Goal: Task Accomplishment & Management: Manage account settings

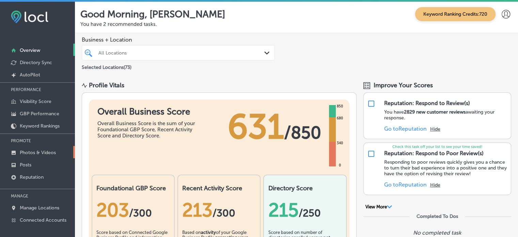
click at [41, 155] on link "Photos & Videos" at bounding box center [37, 152] width 75 height 12
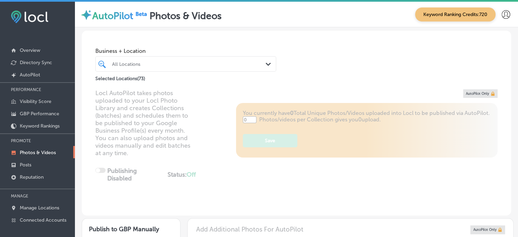
type input "5"
click at [175, 63] on div "All Locations" at bounding box center [189, 64] width 154 height 6
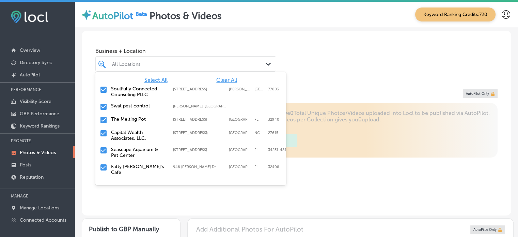
click at [220, 80] on span "Clear All" at bounding box center [226, 80] width 21 height 6
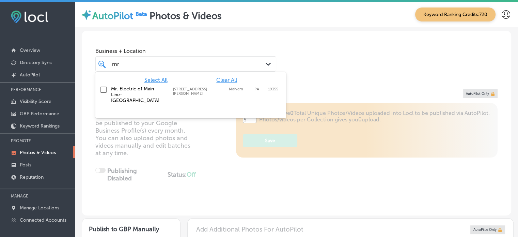
click at [142, 86] on label "Mr. Electric of Main Line-[GEOGRAPHIC_DATA]" at bounding box center [138, 94] width 55 height 17
type input "mr"
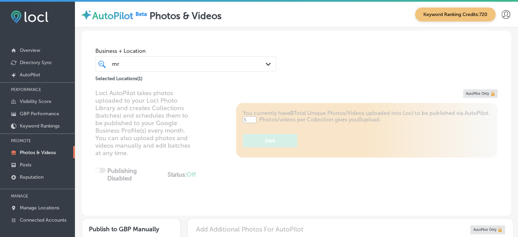
click at [229, 50] on span "Business + Location" at bounding box center [185, 51] width 181 height 6
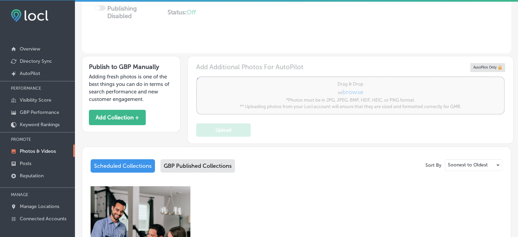
scroll to position [158, 0]
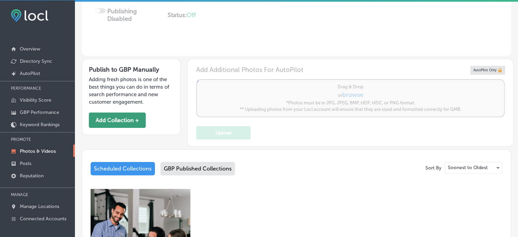
click at [121, 118] on button "Add Collection +" at bounding box center [117, 119] width 57 height 15
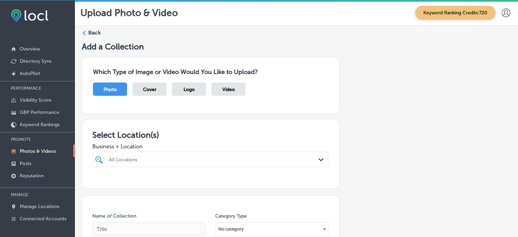
click at [175, 152] on div "All Locations Path Created with Sketch." at bounding box center [210, 159] width 237 height 15
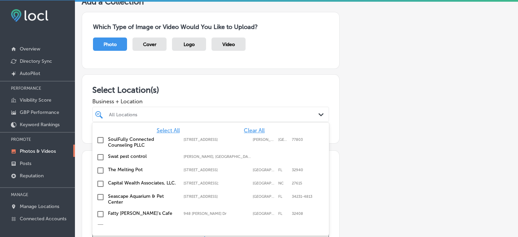
scroll to position [46, 0]
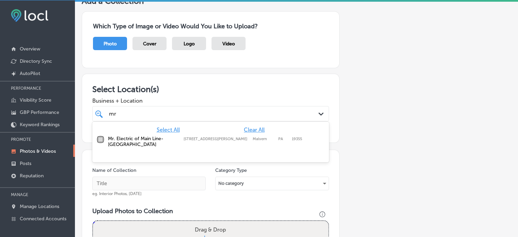
click at [102, 135] on input "checkbox" at bounding box center [100, 139] width 8 height 8
type input "mr"
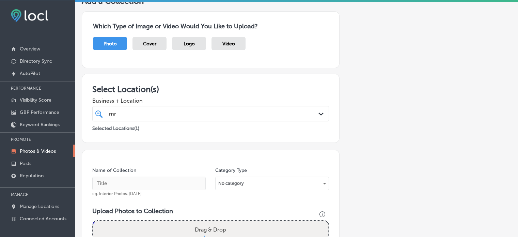
click at [194, 91] on h3 "Select Location(s)" at bounding box center [210, 89] width 237 height 10
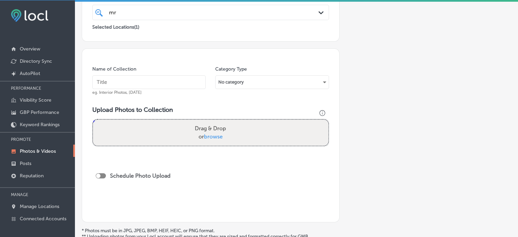
scroll to position [147, 0]
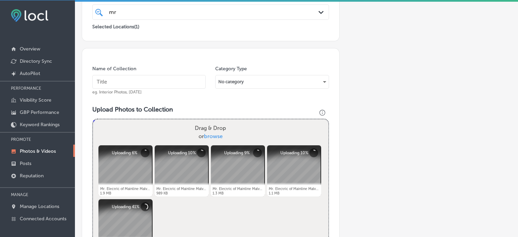
click at [128, 83] on input "text" at bounding box center [149, 82] width 114 height 14
paste input "Electrician services"
type input "Electrician services"
click at [173, 55] on div "Name of Collection Electrician services eg. Interior Photos, [DATE] Category Ty…" at bounding box center [211, 190] width 258 height 284
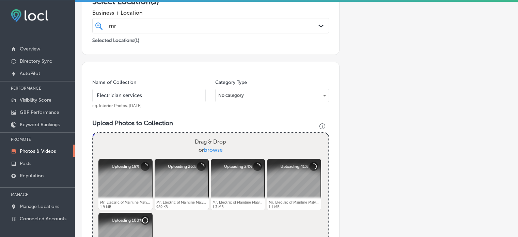
scroll to position [133, 0]
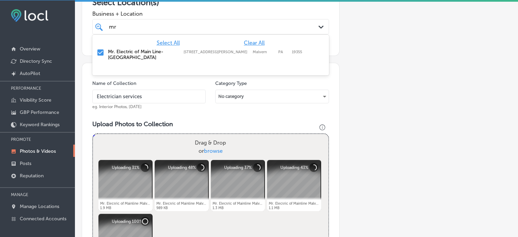
click at [164, 24] on div "mr mr" at bounding box center [200, 26] width 184 height 9
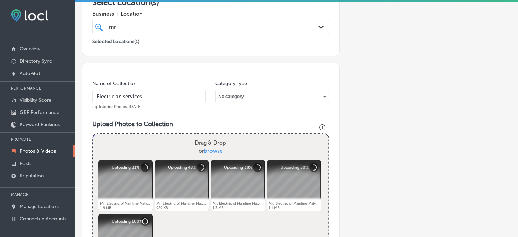
click at [164, 24] on div "mr mr" at bounding box center [200, 26] width 184 height 9
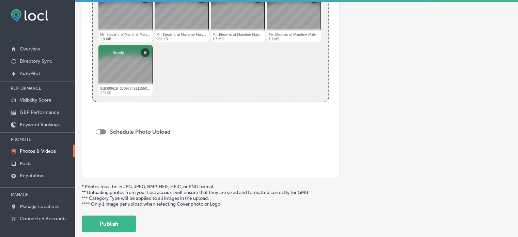
scroll to position [303, 0]
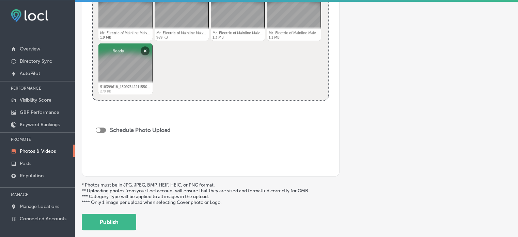
click at [102, 129] on div at bounding box center [101, 129] width 10 height 5
checkbox input "true"
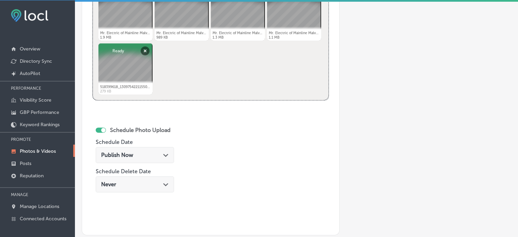
click at [136, 150] on div "Publish Now Path Created with Sketch." at bounding box center [135, 155] width 78 height 16
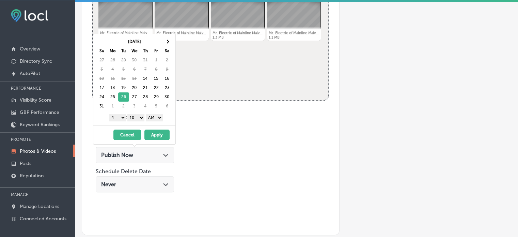
click at [121, 117] on select "1 2 3 4 5 6 7 8 9 10 11 12" at bounding box center [117, 117] width 17 height 7
click at [134, 117] on select "00 10 20 30 40 50" at bounding box center [135, 117] width 17 height 7
click at [160, 119] on select "AM PM" at bounding box center [154, 117] width 17 height 7
click at [154, 132] on button "Apply" at bounding box center [157, 135] width 25 height 11
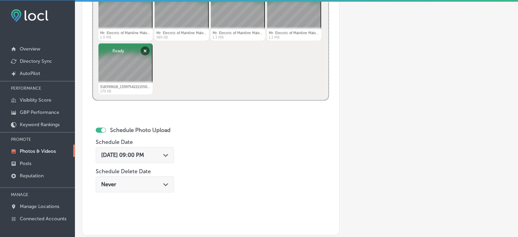
click at [144, 155] on span "[DATE] 09:00 PM" at bounding box center [122, 155] width 43 height 6
click at [218, 161] on div "Name of Collection Electrician services eg. Interior Photos, [DATE] Category Ty…" at bounding box center [211, 63] width 258 height 343
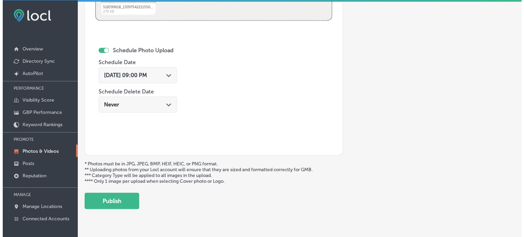
scroll to position [397, 0]
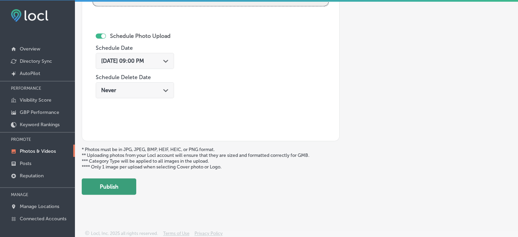
click at [118, 189] on button "Publish" at bounding box center [109, 186] width 55 height 16
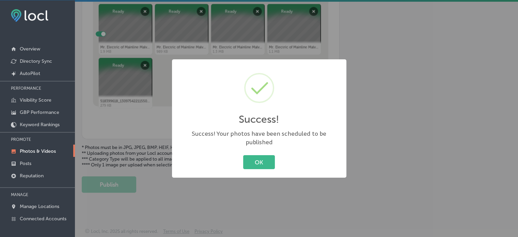
scroll to position [287, 0]
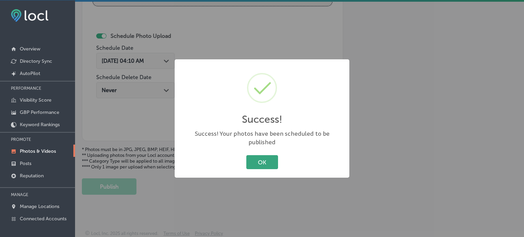
click at [261, 157] on button "OK" at bounding box center [262, 162] width 32 height 14
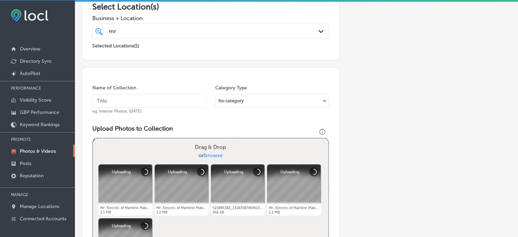
scroll to position [153, 0]
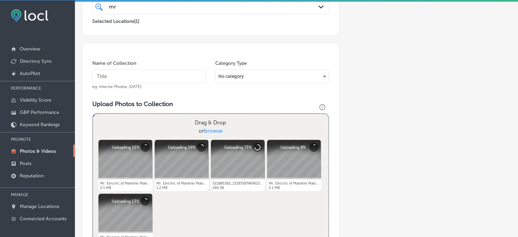
click at [127, 76] on input "text" at bounding box center [149, 77] width 114 height 14
paste input "Residential electrical services"
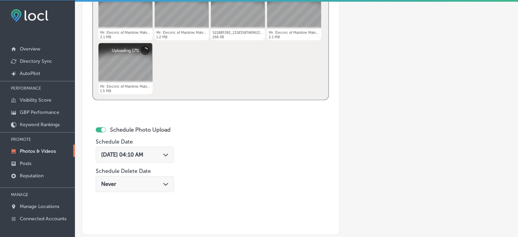
scroll to position [304, 0]
type input "Residential electrical services"
click at [144, 152] on span "[DATE] 04:10 AM" at bounding box center [122, 154] width 42 height 6
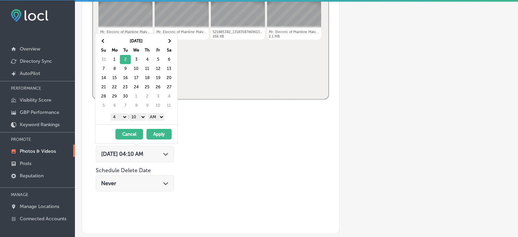
click at [125, 116] on select "1 2 3 4 5 6 7 8 9 10 11 12" at bounding box center [119, 116] width 17 height 7
click at [136, 117] on select "00 10 20 30 40 50" at bounding box center [137, 116] width 17 height 7
click at [156, 115] on select "AM PM" at bounding box center [156, 116] width 17 height 7
click at [158, 131] on button "Apply" at bounding box center [159, 134] width 25 height 11
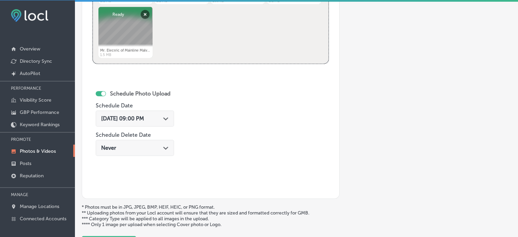
scroll to position [385, 0]
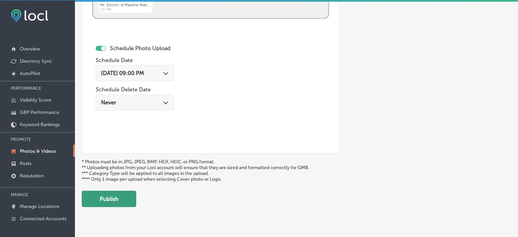
click at [119, 202] on button "Publish" at bounding box center [109, 199] width 55 height 16
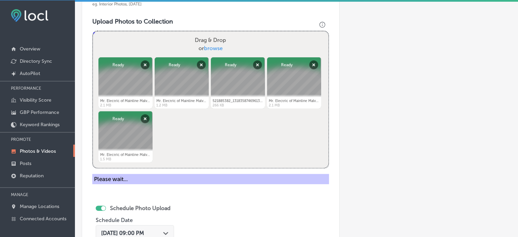
scroll to position [235, 0]
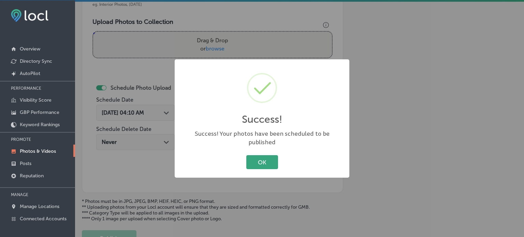
click at [263, 159] on button "OK" at bounding box center [262, 162] width 32 height 14
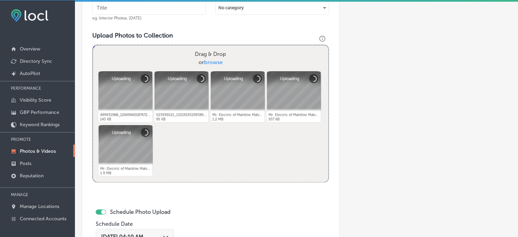
scroll to position [221, 0]
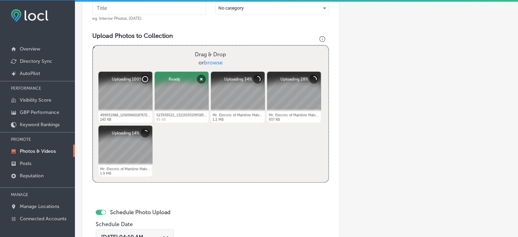
click at [144, 11] on input "text" at bounding box center [149, 8] width 114 height 14
paste input "Smart home installation"
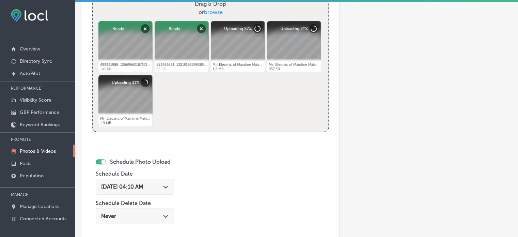
type input "Smart home installation"
click at [144, 184] on span "[DATE] 04:10 AM" at bounding box center [122, 186] width 42 height 6
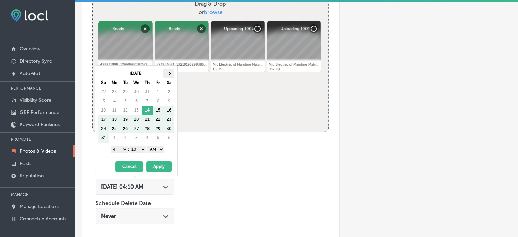
click at [169, 73] on span at bounding box center [169, 74] width 4 height 4
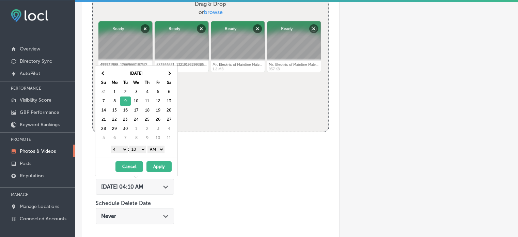
click at [119, 149] on select "1 2 3 4 5 6 7 8 9 10 11 12" at bounding box center [119, 149] width 17 height 7
click at [135, 149] on select "00 10 20 30 40 50" at bounding box center [137, 149] width 17 height 7
click at [156, 146] on select "AM PM" at bounding box center [156, 149] width 17 height 7
click at [160, 166] on button "Apply" at bounding box center [159, 166] width 25 height 11
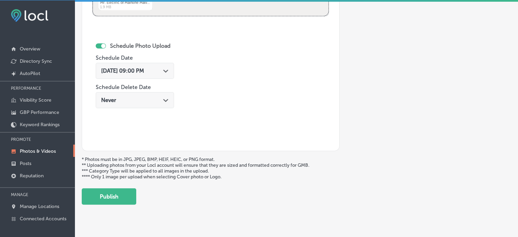
scroll to position [387, 0]
click at [119, 201] on button "Publish" at bounding box center [109, 196] width 55 height 16
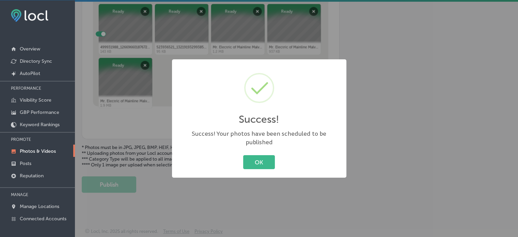
scroll to position [287, 0]
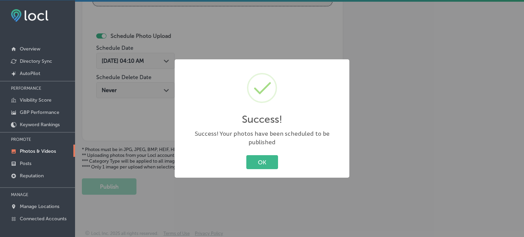
click at [92, 187] on div "Success! × Success! Your photos have been scheduled to be published OK Cancel" at bounding box center [262, 118] width 524 height 237
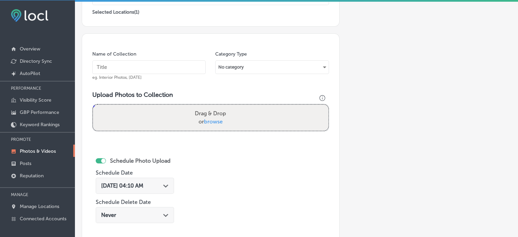
scroll to position [161, 0]
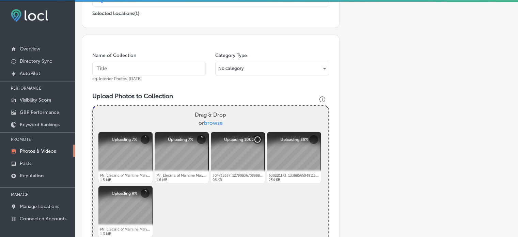
click at [145, 73] on input "text" at bounding box center [149, 69] width 114 height 14
paste input "Lighting installation services"
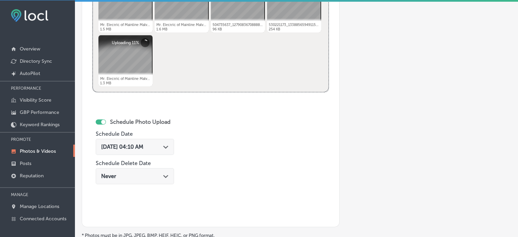
scroll to position [327, 0]
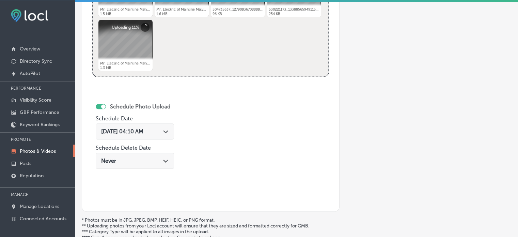
type input "Lighting installation services"
click at [152, 136] on div "[DATE] 04:10 AM Path Created with Sketch." at bounding box center [135, 131] width 78 height 16
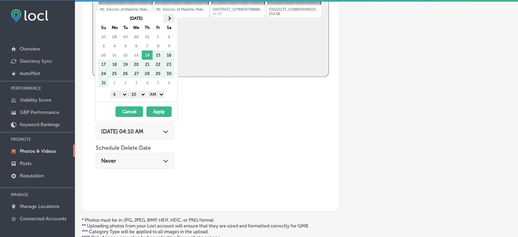
click at [170, 18] on span at bounding box center [169, 18] width 4 height 4
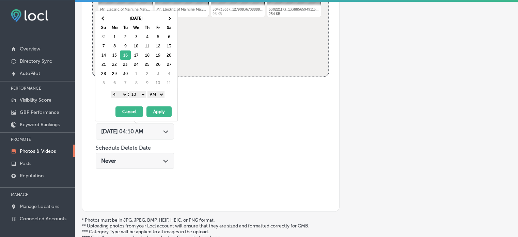
click at [123, 94] on select "1 2 3 4 5 6 7 8 9 10 11 12" at bounding box center [119, 94] width 17 height 7
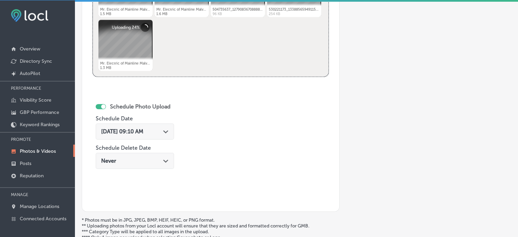
click at [119, 165] on div "Never Path Created with Sketch." at bounding box center [135, 161] width 78 height 16
click at [194, 122] on div "Schedule Photo Upload Schedule Date [DATE] 09:10 AM Path Created with Sketch. S…" at bounding box center [151, 145] width 118 height 112
click at [158, 156] on div "[DATE] 09:30 AM Path Created with Sketch." at bounding box center [135, 161] width 78 height 16
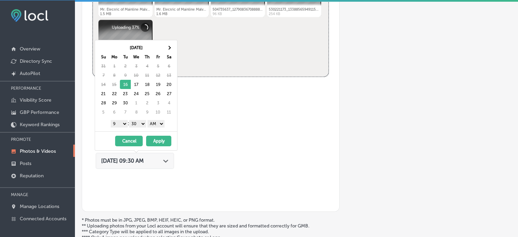
click at [136, 140] on button "Cancel" at bounding box center [129, 141] width 28 height 11
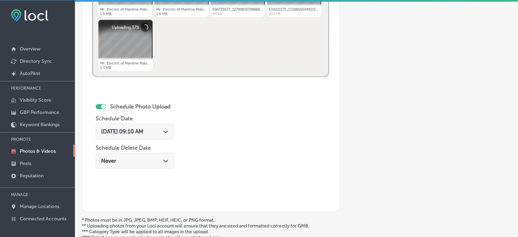
click at [144, 131] on span "[DATE] 09:10 AM" at bounding box center [122, 131] width 42 height 6
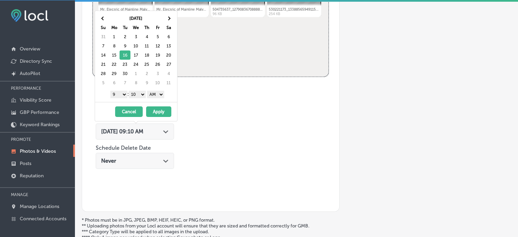
click at [138, 93] on select "00 10 20 30 40 50" at bounding box center [137, 94] width 17 height 7
click at [155, 93] on select "AM PM" at bounding box center [155, 94] width 17 height 7
click at [157, 110] on button "Apply" at bounding box center [158, 111] width 25 height 11
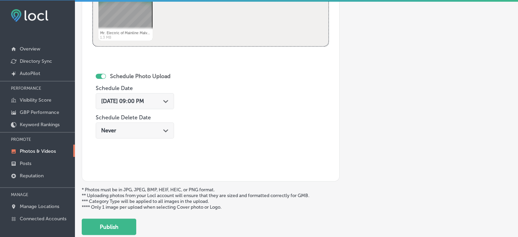
scroll to position [358, 0]
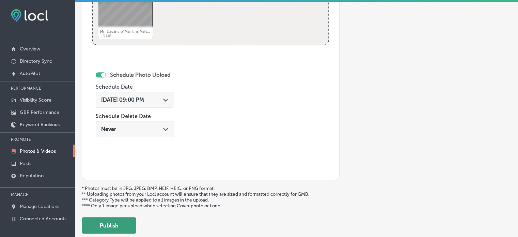
click at [118, 224] on button "Publish" at bounding box center [109, 225] width 55 height 16
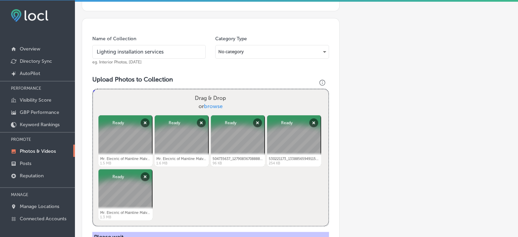
scroll to position [248, 0]
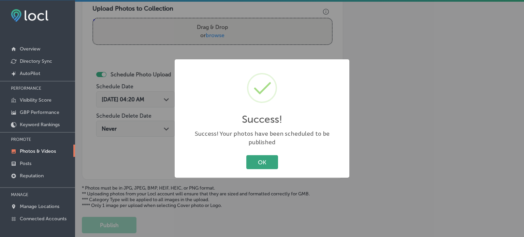
click at [265, 155] on button "OK" at bounding box center [262, 162] width 32 height 14
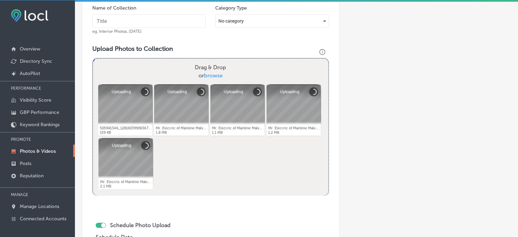
scroll to position [207, 0]
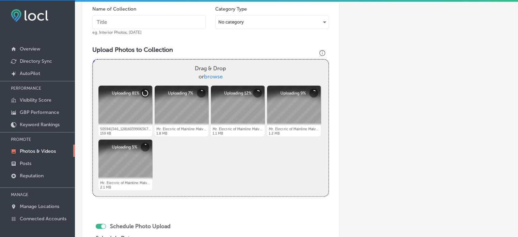
click at [160, 25] on input "text" at bounding box center [149, 22] width 114 height 14
paste input "Home improvement electrical"
type input "Home improvement electrical"
click at [187, 51] on h3 "Upload Photos to Collection" at bounding box center [210, 49] width 237 height 7
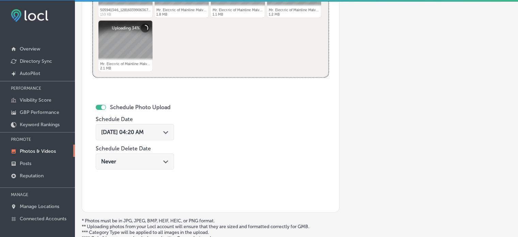
scroll to position [329, 0]
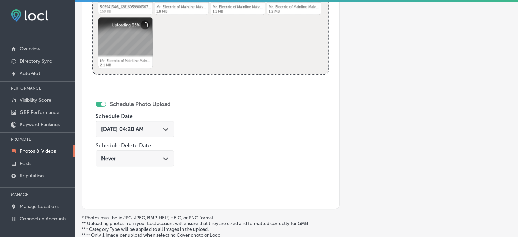
click at [144, 127] on span "[DATE] 04:20 AM" at bounding box center [122, 129] width 43 height 6
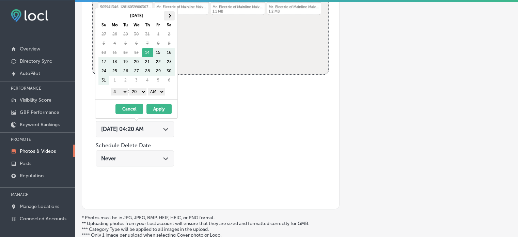
click at [167, 15] on th at bounding box center [169, 15] width 11 height 9
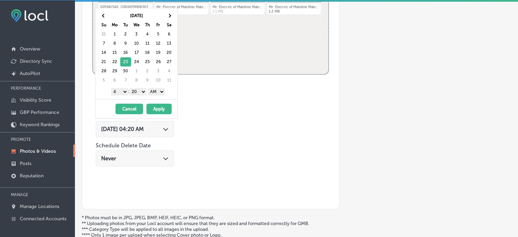
click at [121, 91] on select "1 2 3 4 5 6 7 8 9 10 11 12" at bounding box center [119, 91] width 17 height 7
click at [138, 92] on select "00 10 20 30 40 50" at bounding box center [138, 91] width 17 height 7
click at [155, 90] on select "AM PM" at bounding box center [156, 91] width 17 height 7
click at [158, 107] on button "Apply" at bounding box center [159, 109] width 25 height 11
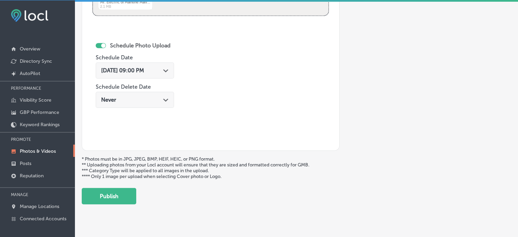
scroll to position [390, 0]
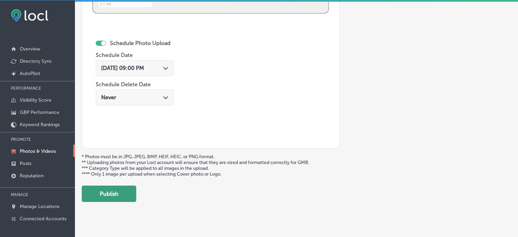
click at [116, 190] on button "Publish" at bounding box center [109, 193] width 55 height 16
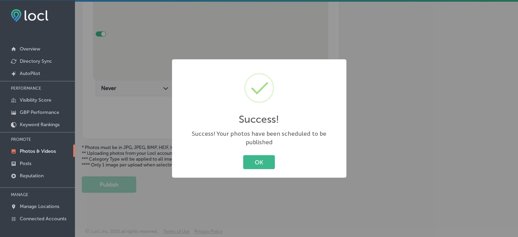
scroll to position [201, 0]
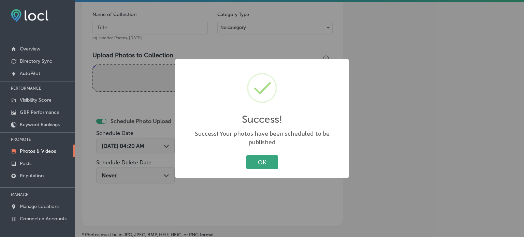
click at [263, 158] on button "OK" at bounding box center [262, 162] width 32 height 14
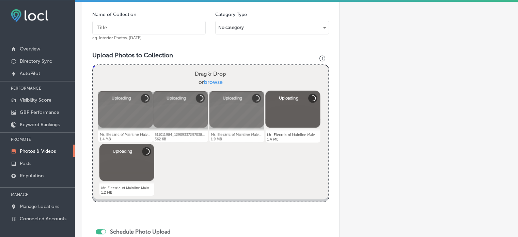
scroll to position [170, 0]
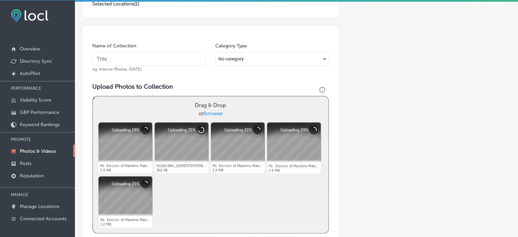
click at [139, 55] on input "text" at bounding box center [149, 59] width 114 height 14
paste input "Electrical equipment supplier"
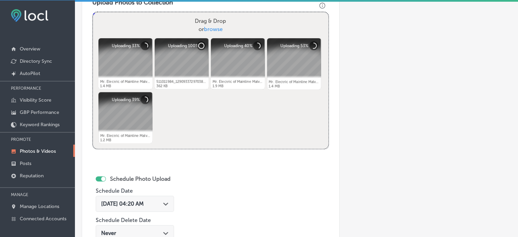
scroll to position [255, 0]
type input "Electrical equipment supplier"
click at [144, 201] on span "[DATE] 04:20 AM" at bounding box center [122, 203] width 43 height 6
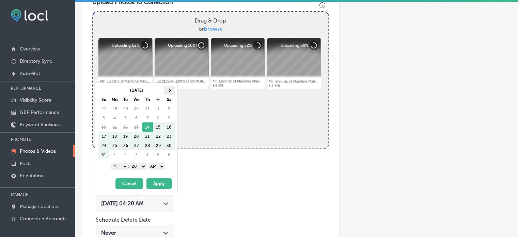
click at [165, 89] on th at bounding box center [169, 90] width 11 height 9
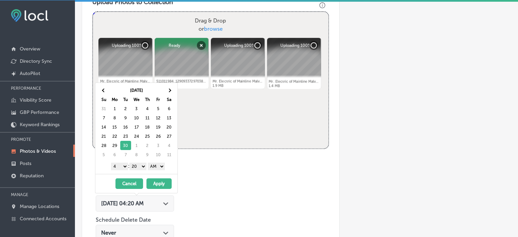
click at [122, 165] on select "1 2 3 4 5 6 7 8 9 10 11 12" at bounding box center [119, 166] width 17 height 7
click at [139, 164] on select "00 10 20 30 40 50" at bounding box center [138, 166] width 17 height 7
click at [162, 167] on select "AM PM" at bounding box center [156, 166] width 17 height 7
click at [163, 183] on button "Apply" at bounding box center [159, 183] width 25 height 11
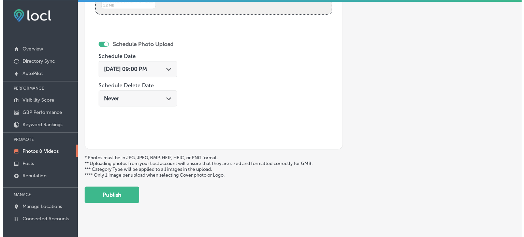
scroll to position [396, 0]
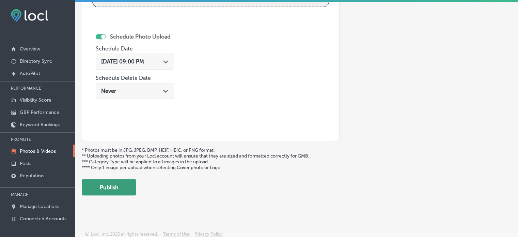
click at [116, 179] on button "Publish" at bounding box center [109, 187] width 55 height 16
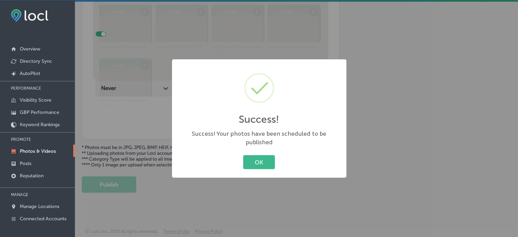
scroll to position [287, 0]
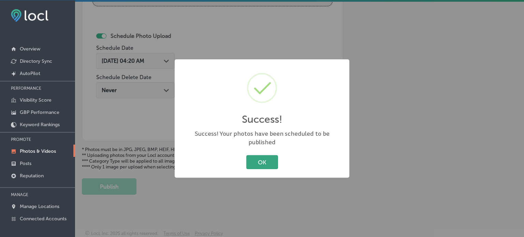
click at [254, 163] on button "OK" at bounding box center [262, 162] width 32 height 14
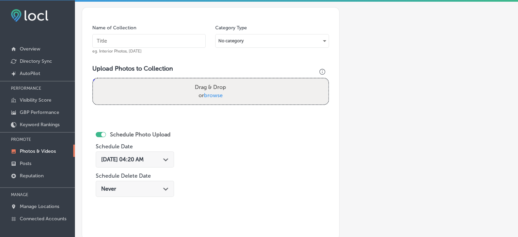
scroll to position [187, 0]
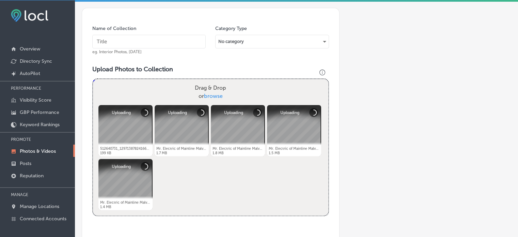
click at [153, 45] on input "text" at bounding box center [149, 42] width 114 height 14
paste input "Solar panel installation"
type input "Solar panel installation"
click at [214, 61] on div "Name of Collection Solar panel installation eg. Interior Photos, [DATE] Categor…" at bounding box center [211, 179] width 258 height 343
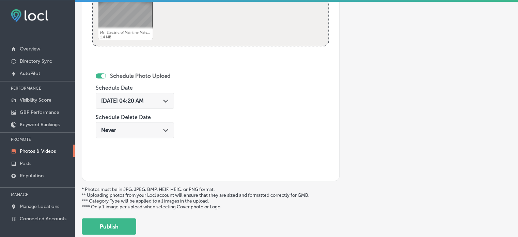
scroll to position [368, 0]
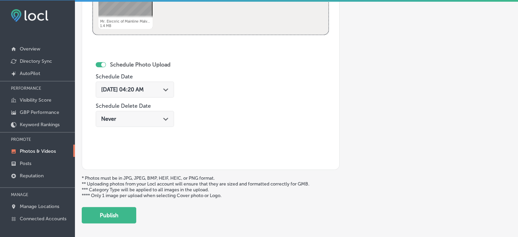
click at [144, 86] on span "[DATE] 04:20 AM" at bounding box center [122, 89] width 43 height 6
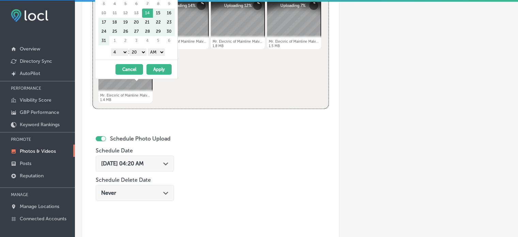
scroll to position [290, 0]
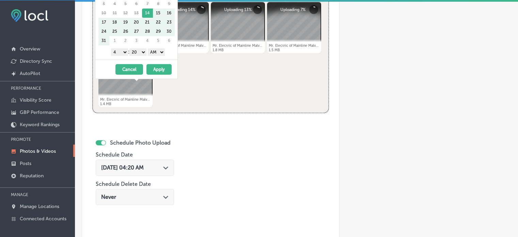
click at [168, 166] on icon "Path Created with Sketch." at bounding box center [165, 167] width 5 height 3
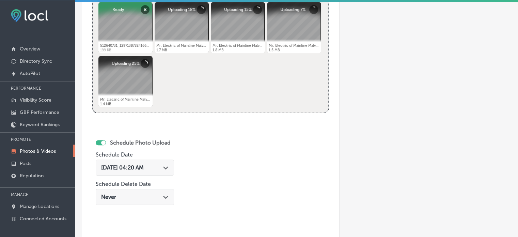
click at [168, 166] on icon "Path Created with Sketch." at bounding box center [165, 167] width 5 height 3
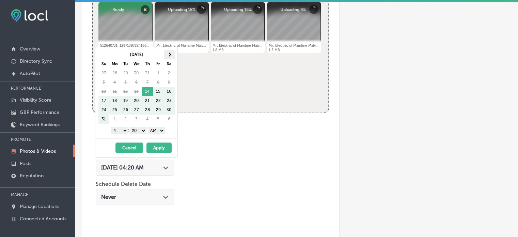
click at [168, 56] on th at bounding box center [169, 54] width 11 height 9
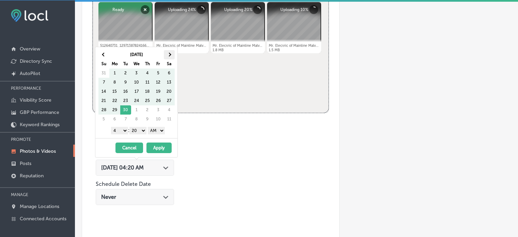
click at [168, 54] on span at bounding box center [169, 54] width 4 height 4
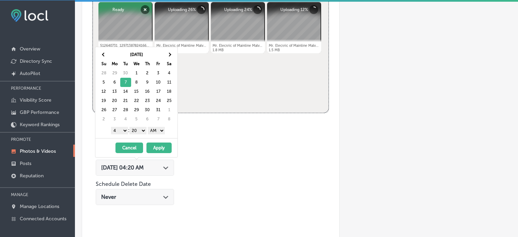
click at [121, 131] on select "1 2 3 4 5 6 7 8 9 10 11 12" at bounding box center [119, 130] width 17 height 7
click at [138, 128] on select "00 10 20 30 40 50" at bounding box center [138, 130] width 17 height 7
click at [155, 128] on select "AM PM" at bounding box center [156, 130] width 17 height 7
click at [155, 145] on button "Apply" at bounding box center [159, 147] width 25 height 11
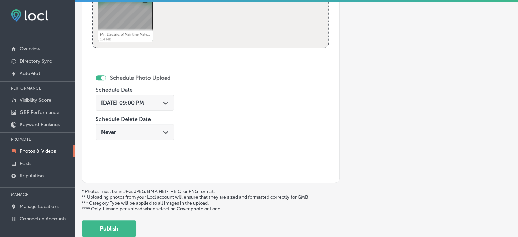
scroll to position [397, 0]
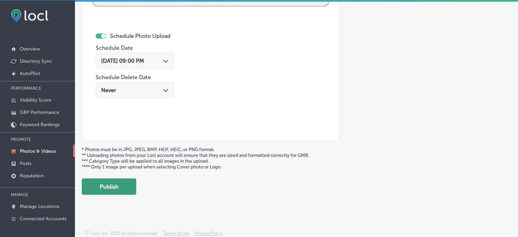
click at [109, 189] on button "Publish" at bounding box center [109, 186] width 55 height 16
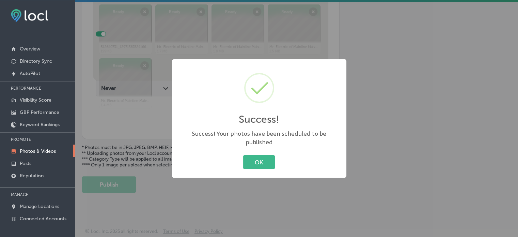
scroll to position [287, 0]
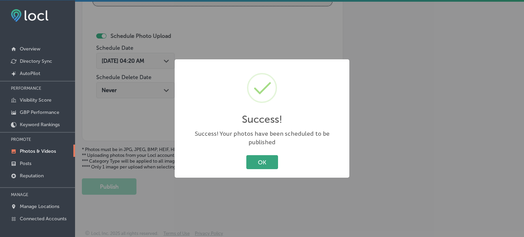
click at [262, 155] on button "OK" at bounding box center [262, 162] width 32 height 14
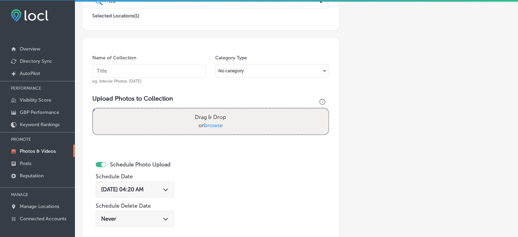
scroll to position [159, 0]
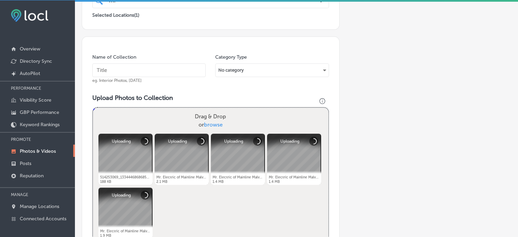
click at [145, 69] on input "text" at bounding box center [149, 70] width 114 height 14
paste input "Smart home electrical contractor"
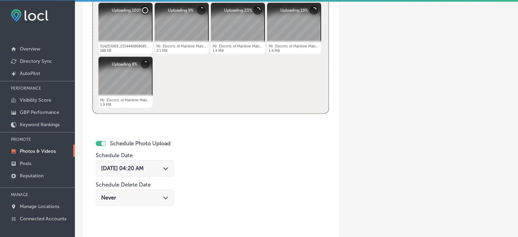
scroll to position [292, 0]
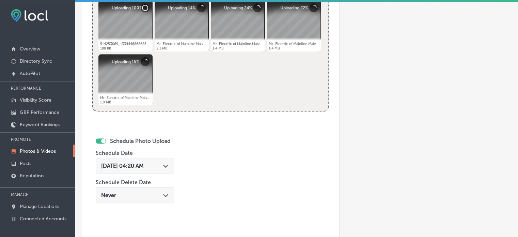
type input "Smart home electrical contractor"
click at [163, 163] on div "[DATE] 04:20 AM Path Created with Sketch." at bounding box center [134, 166] width 67 height 6
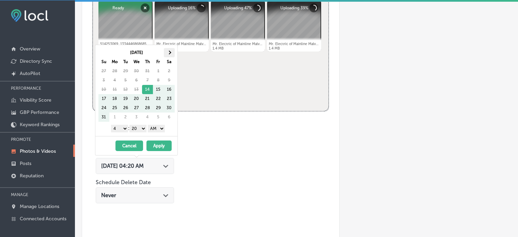
click at [166, 49] on th at bounding box center [169, 52] width 11 height 9
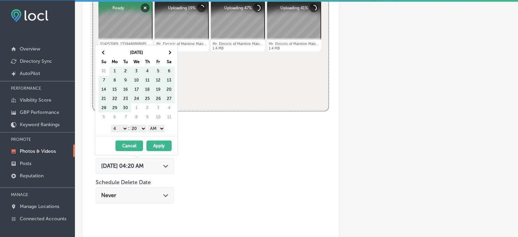
click at [166, 49] on th at bounding box center [169, 52] width 11 height 9
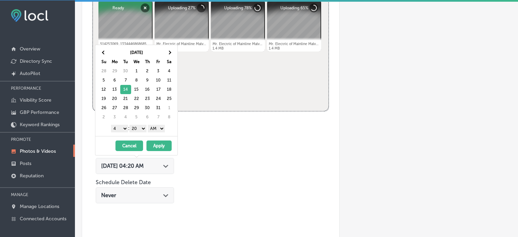
click at [122, 125] on select "1 2 3 4 5 6 7 8 9 10 11 12" at bounding box center [119, 128] width 17 height 7
click at [138, 129] on select "00 10 20 30 40 50" at bounding box center [138, 128] width 17 height 7
click at [154, 130] on select "AM PM" at bounding box center [156, 128] width 17 height 7
click at [158, 144] on button "Apply" at bounding box center [159, 145] width 25 height 11
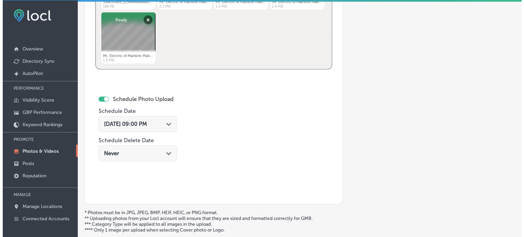
scroll to position [370, 0]
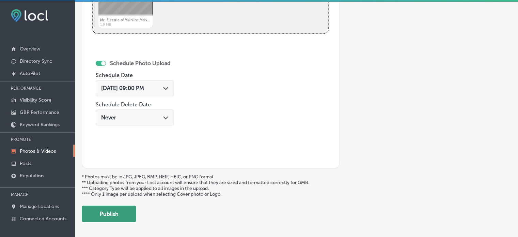
click at [119, 206] on button "Publish" at bounding box center [109, 214] width 55 height 16
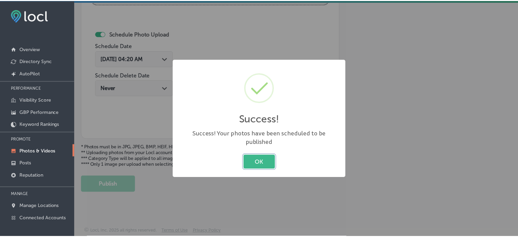
scroll to position [287, 0]
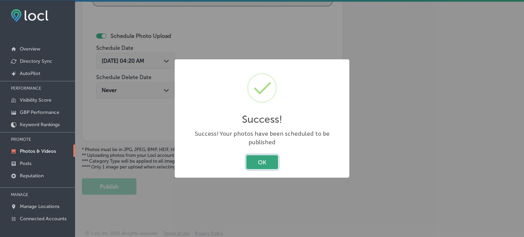
click at [266, 164] on button "OK" at bounding box center [262, 162] width 32 height 14
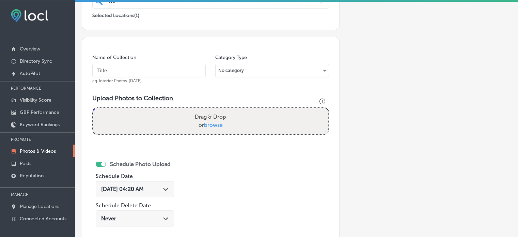
scroll to position [143, 0]
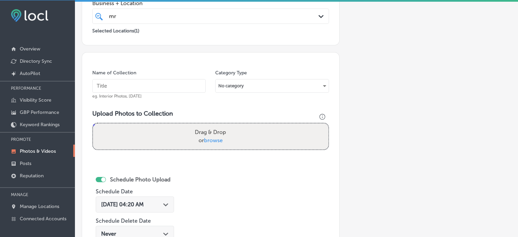
click at [166, 84] on input "text" at bounding box center [149, 86] width 114 height 14
paste input "Commercial electrical services"
type input "Commercial electrical services"
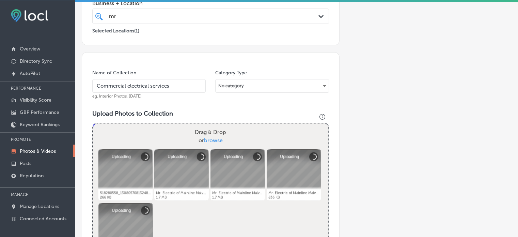
scroll to position [274, 0]
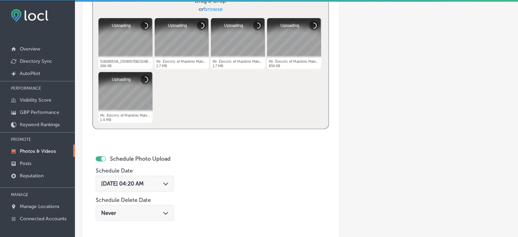
click at [164, 178] on div "[DATE] 04:20 AM Path Created with Sketch." at bounding box center [135, 184] width 78 height 16
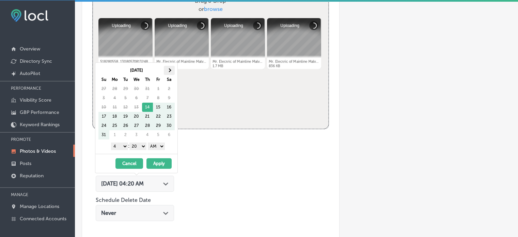
click at [172, 68] on th at bounding box center [169, 70] width 11 height 9
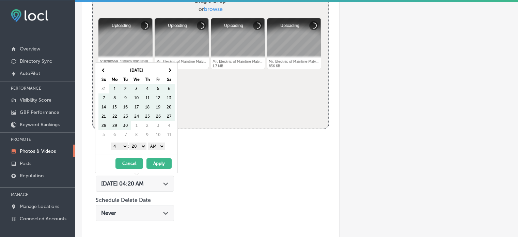
click at [172, 68] on th at bounding box center [169, 70] width 11 height 9
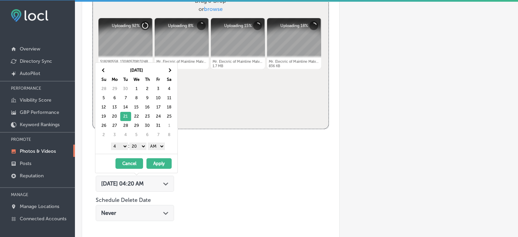
click at [122, 146] on select "1 2 3 4 5 6 7 8 9 10 11 12" at bounding box center [119, 145] width 17 height 7
click at [140, 147] on select "00 10 20 30 40 50" at bounding box center [138, 145] width 17 height 7
click at [157, 145] on select "AM PM" at bounding box center [156, 145] width 17 height 7
click at [160, 164] on button "Apply" at bounding box center [159, 163] width 25 height 11
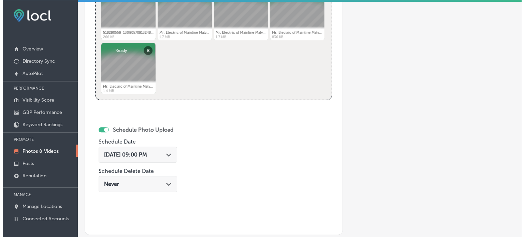
scroll to position [397, 0]
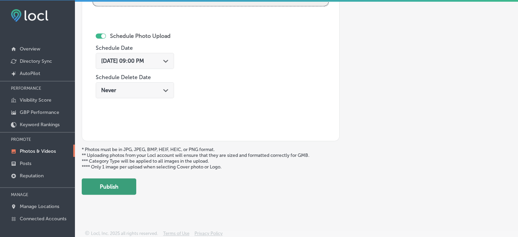
click at [112, 187] on button "Publish" at bounding box center [109, 186] width 55 height 16
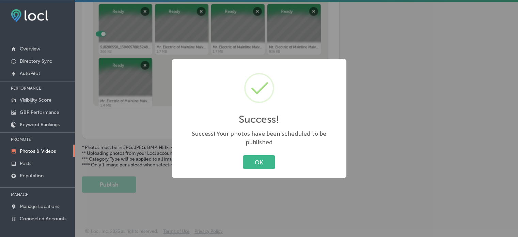
scroll to position [287, 0]
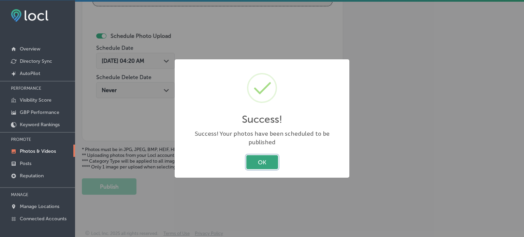
click at [266, 161] on button "OK" at bounding box center [262, 162] width 32 height 14
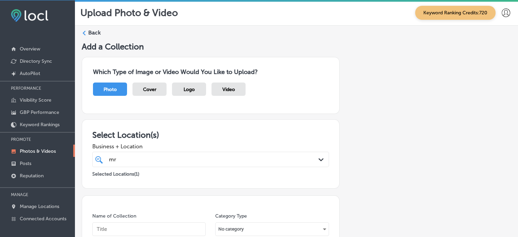
scroll to position [0, 0]
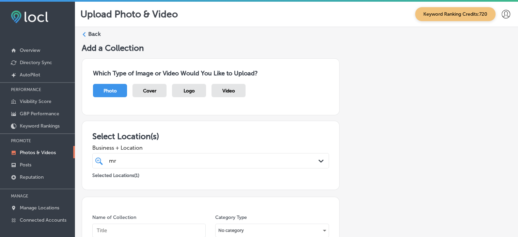
click at [92, 33] on label "Back" at bounding box center [94, 33] width 13 height 7
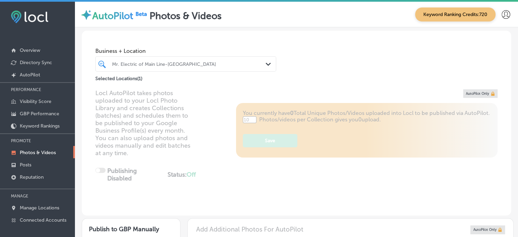
type input "5"
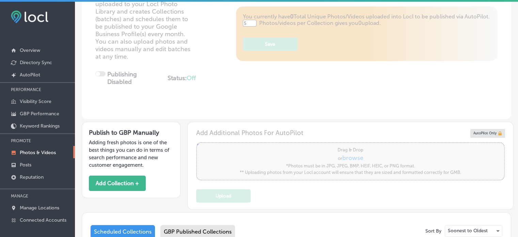
scroll to position [51, 0]
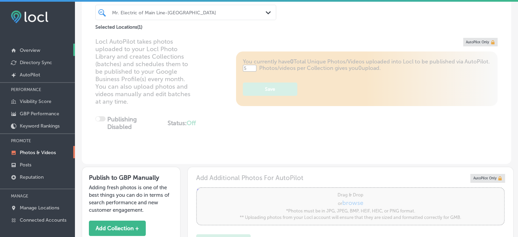
click at [33, 47] on link "Overview" at bounding box center [37, 50] width 75 height 12
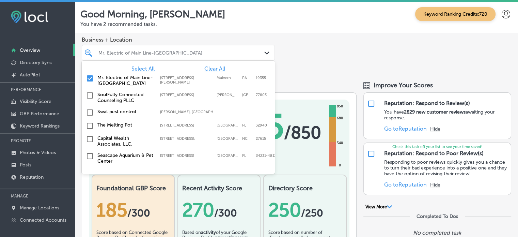
click at [166, 48] on div at bounding box center [170, 52] width 145 height 9
click at [143, 68] on span "Select All" at bounding box center [143, 68] width 23 height 6
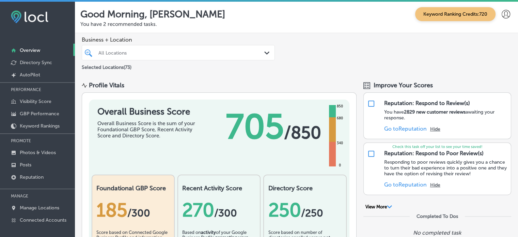
click at [299, 62] on div "Business + Location All Locations Path Created with Sketch. Selected Locations …" at bounding box center [296, 54] width 443 height 42
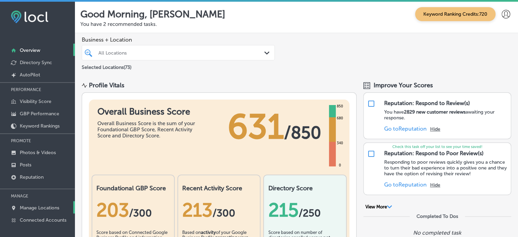
click at [51, 203] on link "Manage Locations" at bounding box center [37, 207] width 75 height 12
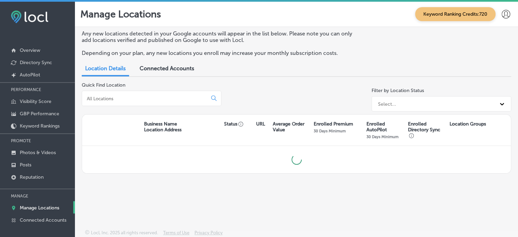
click at [144, 98] on input at bounding box center [146, 98] width 120 height 6
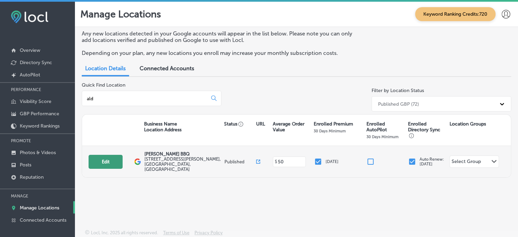
type input "ald"
click at [111, 161] on button "Edit" at bounding box center [106, 162] width 34 height 14
select select "US"
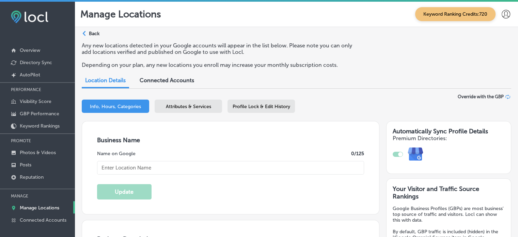
type input "[PERSON_NAME] BBQ"
click at [193, 105] on span "Attributes & Services" at bounding box center [188, 107] width 45 height 6
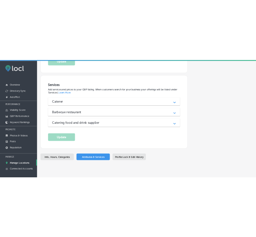
scroll to position [1, 0]
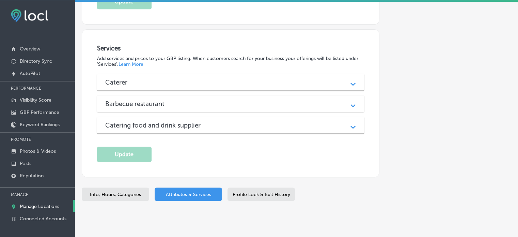
click at [317, 78] on div "Caterer" at bounding box center [230, 82] width 251 height 8
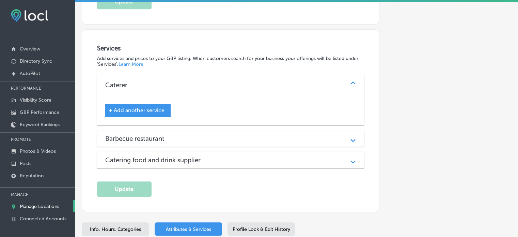
click at [310, 135] on div "Barbecue restaurant" at bounding box center [230, 139] width 251 height 8
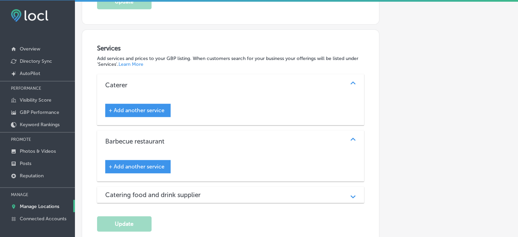
click at [297, 191] on div "Catering food and drink supplier" at bounding box center [230, 195] width 251 height 8
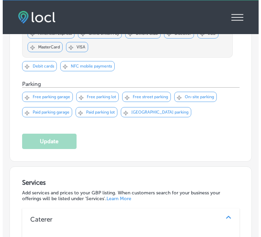
scroll to position [775, 0]
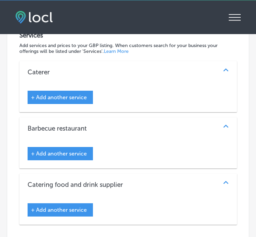
click at [68, 94] on span "+ Add another service" at bounding box center [59, 97] width 56 height 6
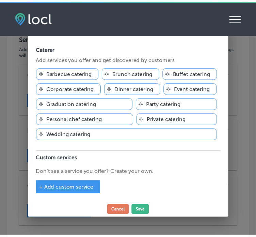
scroll to position [778, 0]
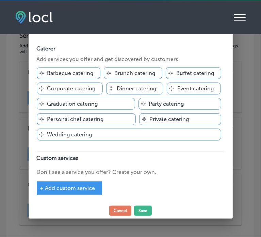
click at [71, 72] on p "Barbecue catering" at bounding box center [70, 73] width 46 height 6
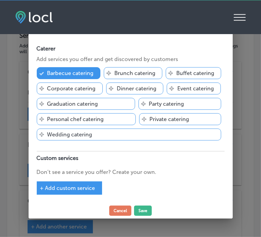
click at [179, 70] on p "Buffet catering" at bounding box center [196, 73] width 38 height 6
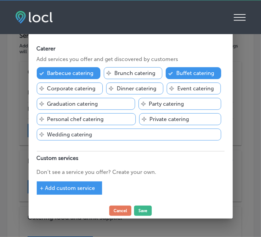
click at [198, 87] on p "Event catering" at bounding box center [196, 88] width 36 height 6
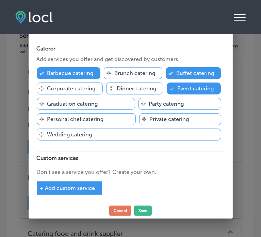
click at [177, 104] on p "Party catering" at bounding box center [166, 104] width 35 height 6
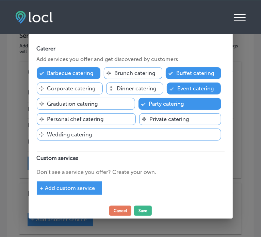
click at [178, 118] on p "Private catering" at bounding box center [170, 119] width 40 height 6
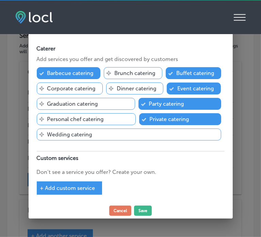
click at [140, 87] on p "Dinner catering" at bounding box center [137, 88] width 40 height 6
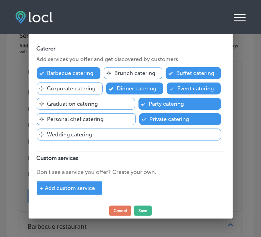
click at [79, 89] on p "Corporate catering" at bounding box center [71, 88] width 48 height 6
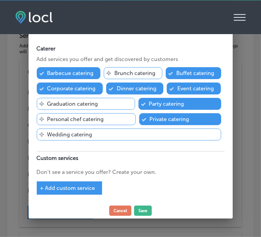
click at [95, 102] on p "Graduation catering" at bounding box center [72, 104] width 51 height 6
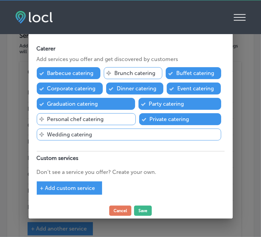
click at [106, 136] on div "Svg Vector Icons : [URL][DOMAIN_NAME] Wedding catering" at bounding box center [129, 135] width 185 height 12
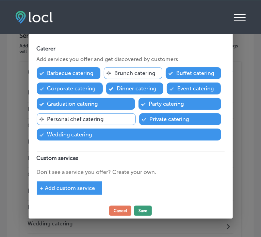
click at [144, 211] on button "Save" at bounding box center [143, 211] width 18 height 10
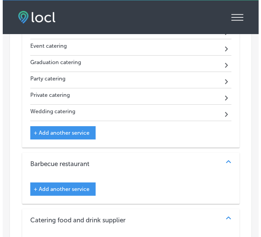
scroll to position [888, 0]
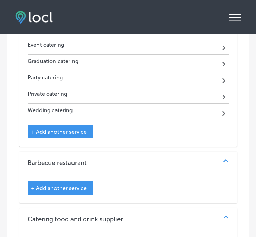
click at [79, 185] on span "+ Add another service" at bounding box center [59, 188] width 56 height 6
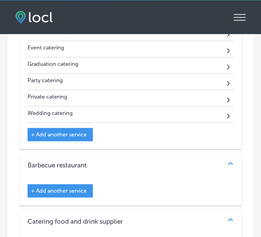
scroll to position [891, 0]
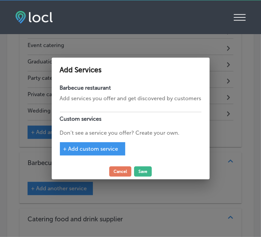
click at [100, 148] on span "+ Add custom service" at bounding box center [90, 149] width 55 height 6
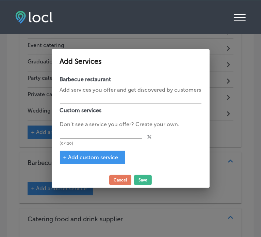
click at [93, 131] on input "text" at bounding box center [101, 133] width 82 height 11
paste input "BBQ catering in [GEOGRAPHIC_DATA] [GEOGRAPHIC_DATA]"
type input "BBQ catering in [GEOGRAPHIC_DATA] [GEOGRAPHIC_DATA]"
click at [97, 155] on span "+ Add custom service" at bounding box center [90, 157] width 55 height 6
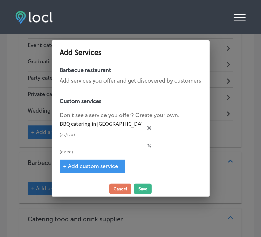
click at [116, 143] on input "text" at bounding box center [101, 142] width 82 height 11
paste input "Southern style BBQ catering"
type input "Southern style BBQ catering"
click at [101, 165] on span "+ Add custom service" at bounding box center [90, 166] width 55 height 6
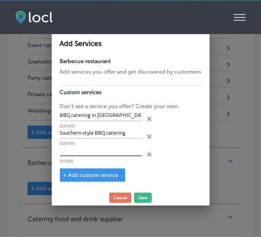
click at [100, 151] on input "text" at bounding box center [101, 151] width 82 height 11
paste input "BBQ food truck [GEOGRAPHIC_DATA]"
type input "BBQ food truck [GEOGRAPHIC_DATA]"
click at [92, 172] on span "+ Add custom service" at bounding box center [90, 175] width 55 height 6
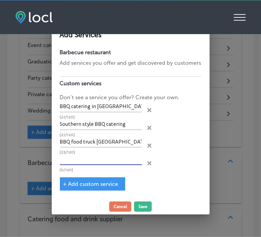
click at [114, 162] on input "text" at bounding box center [101, 159] width 82 height 11
paste input "Buffet style BBQ catering"
type input "Buffet style BBQ catering"
click at [105, 181] on span "+ Add custom service" at bounding box center [90, 184] width 55 height 6
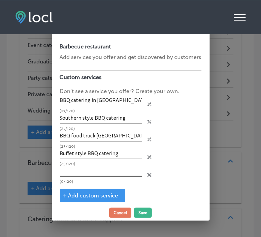
click at [91, 169] on input "text" at bounding box center [101, 171] width 82 height 11
paste input "BBQ wagon for private parties"
type input "BBQ wagon for private parties"
click at [92, 195] on span "+ Add custom service" at bounding box center [90, 195] width 55 height 6
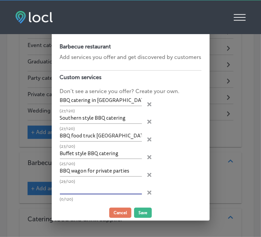
click at [75, 186] on input "text" at bounding box center [101, 189] width 82 height 11
paste input "Slow-cooked BBQ"
type input "Slow-cooked BBQ"
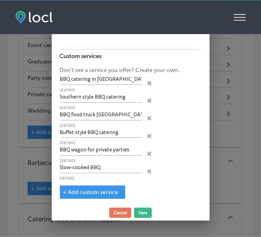
click at [96, 185] on div "+ Add custom service" at bounding box center [92, 191] width 65 height 13
click at [101, 192] on span "+ Add custom service" at bounding box center [90, 192] width 55 height 6
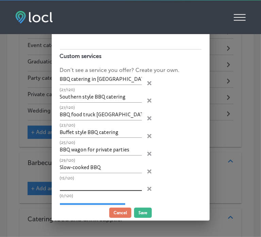
click at [114, 187] on input "text" at bounding box center [101, 185] width 82 height 11
paste input "Affordable BBQ catering service"
type input "Affordable BBQ catering service"
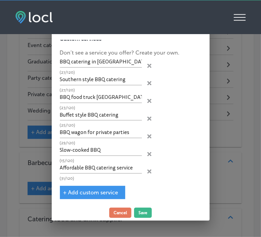
click at [111, 191] on span "+ Add custom service" at bounding box center [90, 192] width 55 height 6
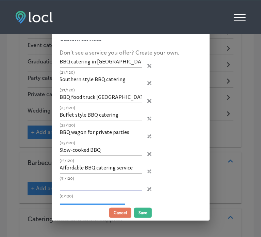
click at [111, 184] on input "text" at bounding box center [101, 186] width 82 height 11
paste input "Corporate event BBQ catering"
type input "Corporate event BBQ catering"
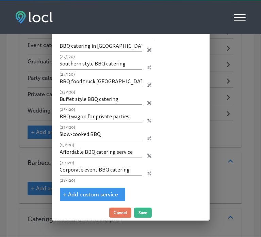
scroll to position [56, 0]
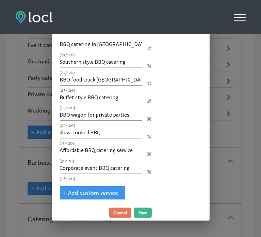
click at [98, 190] on span "+ Add custom service" at bounding box center [90, 193] width 55 height 6
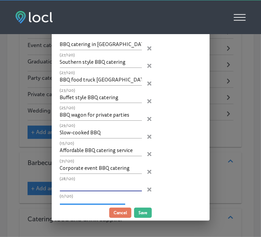
click at [98, 185] on input "text" at bounding box center [101, 186] width 82 height 11
paste input "BBQ catering with sides and desserts"
type input "BBQ catering with sides and desserts"
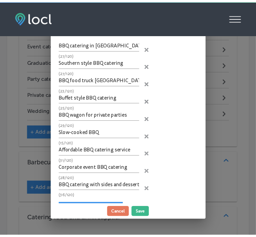
scroll to position [73, 0]
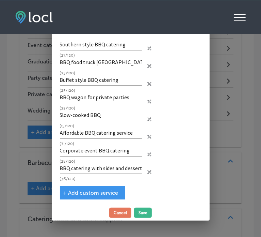
click at [110, 190] on span "+ Add custom service" at bounding box center [90, 193] width 55 height 6
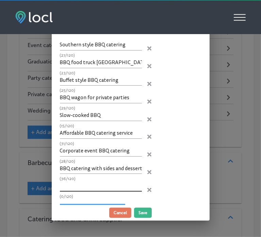
paste input "Mobile BBQ catering [GEOGRAPHIC_DATA] [GEOGRAPHIC_DATA]"
click at [83, 185] on input "Mobile BBQ catering [GEOGRAPHIC_DATA] [GEOGRAPHIC_DATA]" at bounding box center [101, 186] width 82 height 11
type input "Mobile BBQ catering [GEOGRAPHIC_DATA] [GEOGRAPHIC_DATA]"
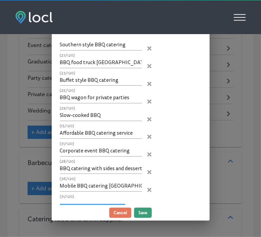
click at [140, 211] on button "Save" at bounding box center [143, 213] width 18 height 10
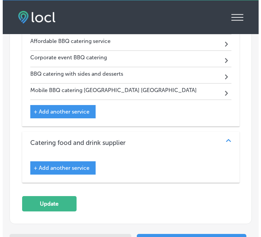
scroll to position [1130, 0]
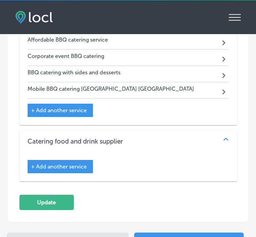
click at [70, 163] on span "+ Add another service" at bounding box center [59, 166] width 56 height 6
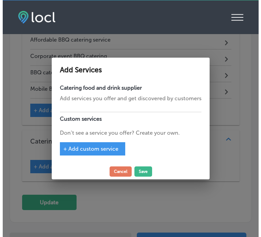
scroll to position [1132, 0]
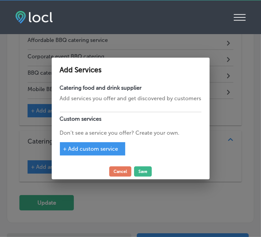
click at [100, 145] on div "+ Add custom service" at bounding box center [92, 148] width 65 height 13
click at [102, 148] on span "+ Add custom service" at bounding box center [90, 149] width 55 height 6
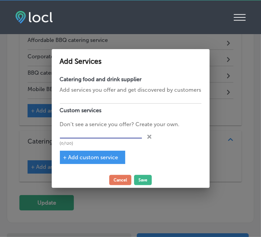
click at [92, 133] on input "text" at bounding box center [101, 133] width 82 height 11
paste input "Banana pudding and mac and cheese catering"
type input "Banana pudding and mac and cheese catering"
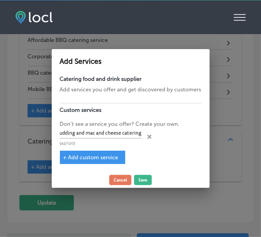
scroll to position [0, 0]
click at [97, 155] on span "+ Add custom service" at bounding box center [90, 157] width 55 height 6
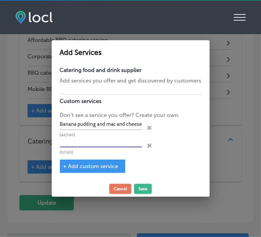
click at [109, 146] on input "text" at bounding box center [101, 142] width 82 height 11
paste input "Catered baby back ribs [GEOGRAPHIC_DATA]"
type input "Catered baby back ribs [GEOGRAPHIC_DATA]"
click at [104, 169] on span "+ Add custom service" at bounding box center [90, 166] width 55 height 6
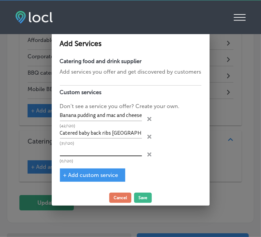
click at [96, 148] on input "text" at bounding box center [101, 151] width 82 height 11
paste input "Best pulled pork in [GEOGRAPHIC_DATA]"
type input "Best pulled pork in [GEOGRAPHIC_DATA]"
click at [84, 179] on div "+ Add custom service" at bounding box center [92, 174] width 65 height 13
click at [91, 177] on span "+ Add custom service" at bounding box center [90, 175] width 55 height 6
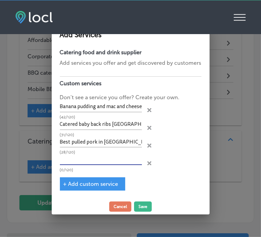
paste input "Catering for weddings and events"
click at [108, 158] on input "text" at bounding box center [101, 159] width 82 height 11
type input "Catering for weddings and events"
click at [111, 180] on div "+ Add custom service" at bounding box center [92, 183] width 65 height 13
click at [102, 179] on div "+ Add custom service" at bounding box center [92, 183] width 65 height 13
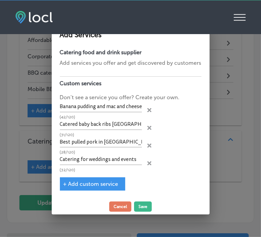
click at [101, 182] on span "+ Add custom service" at bounding box center [90, 184] width 55 height 6
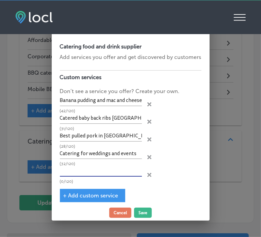
click at [96, 167] on input "text" at bounding box center [101, 171] width 82 height 11
paste input "Drop-off catering for events"
type input "Drop-off catering for events"
click at [100, 195] on span "+ Add custom service" at bounding box center [90, 195] width 55 height 6
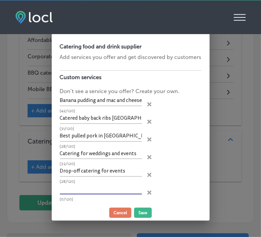
click at [98, 187] on input "text" at bounding box center [101, 189] width 82 height 11
paste input "BBQ catering in [GEOGRAPHIC_DATA] [GEOGRAPHIC_DATA]"
type input "BBQ catering in [GEOGRAPHIC_DATA] [GEOGRAPHIC_DATA]"
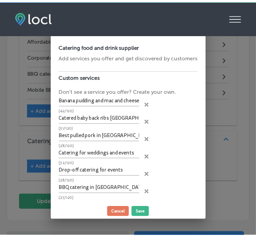
scroll to position [21, 0]
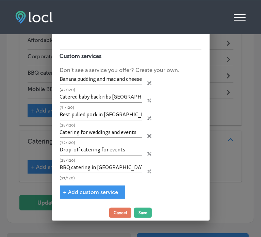
click at [94, 189] on span "+ Add custom service" at bounding box center [90, 192] width 55 height 6
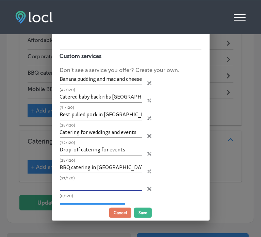
click at [100, 185] on input "text" at bounding box center [101, 185] width 82 height 11
paste input "Buffet style BBQ catering"
type input "Buffet style BBQ catering"
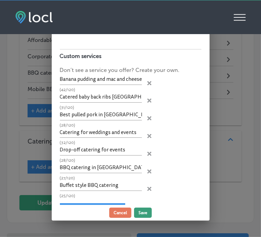
click at [142, 210] on button "Save" at bounding box center [143, 213] width 18 height 10
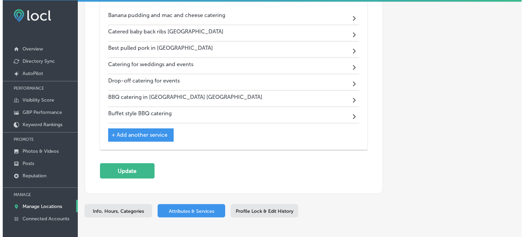
scroll to position [1143, 0]
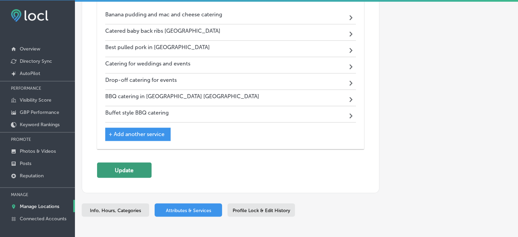
click at [140, 162] on button "Update" at bounding box center [124, 169] width 55 height 15
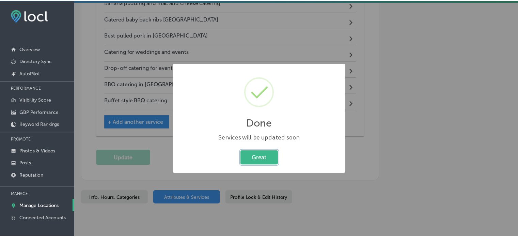
scroll to position [1144, 0]
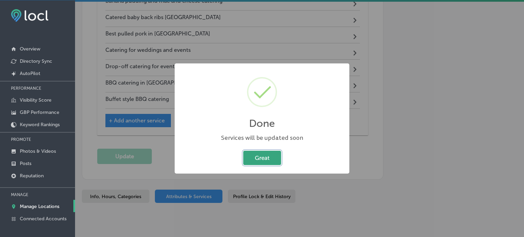
click at [263, 154] on button "Great" at bounding box center [262, 158] width 38 height 14
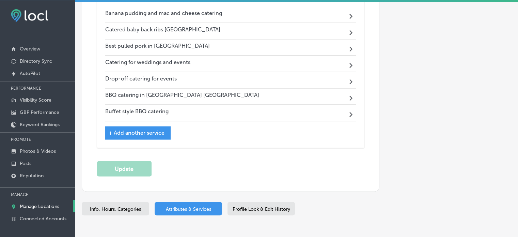
scroll to position [1143, 0]
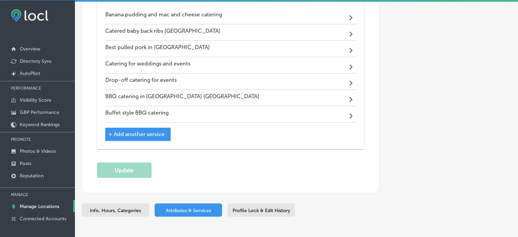
click at [41, 203] on p "Manage Locations" at bounding box center [40, 206] width 40 height 6
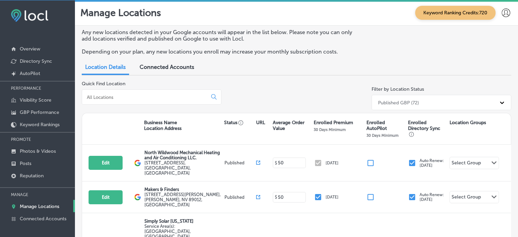
click at [126, 95] on input at bounding box center [146, 97] width 120 height 6
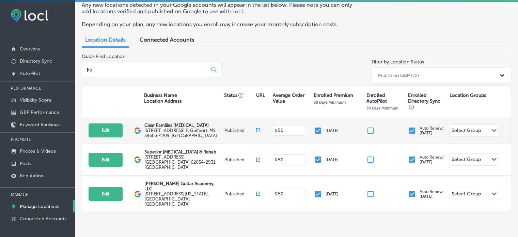
scroll to position [32, 0]
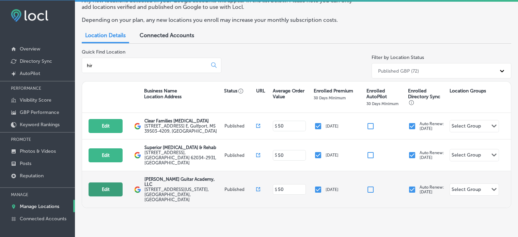
type input "hir"
click at [108, 182] on button "Edit" at bounding box center [106, 189] width 34 height 14
select select "US"
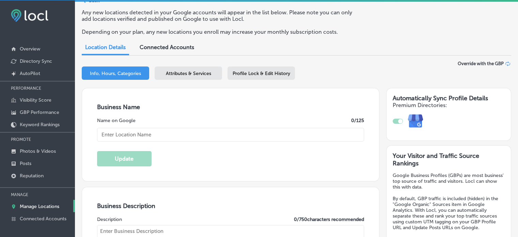
scroll to position [44, 0]
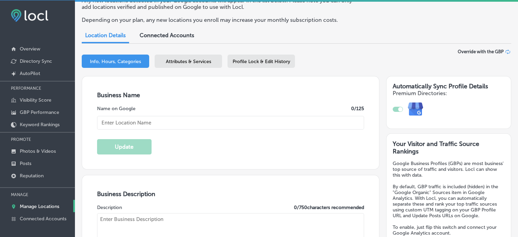
checkbox input "true"
type input "[PERSON_NAME] Guitar Academy, LLC"
click at [185, 61] on span "Attributes & Services" at bounding box center [188, 62] width 45 height 6
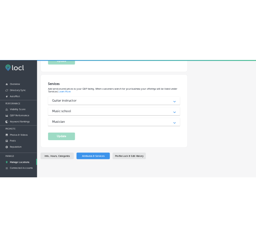
scroll to position [586, 0]
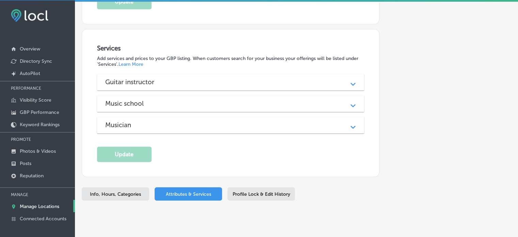
click at [168, 117] on div "Musician Path Created with Sketch." at bounding box center [231, 125] width 268 height 16
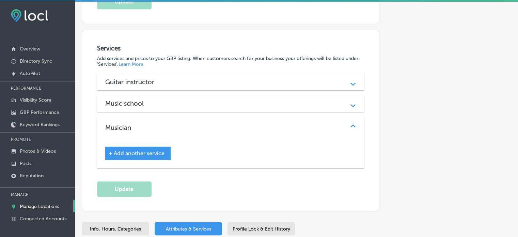
click at [168, 100] on div "Music school" at bounding box center [230, 104] width 251 height 8
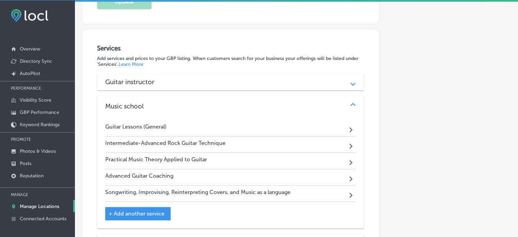
click at [170, 78] on div "Guitar instructor" at bounding box center [230, 82] width 251 height 8
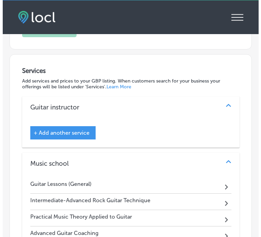
scroll to position [695, 0]
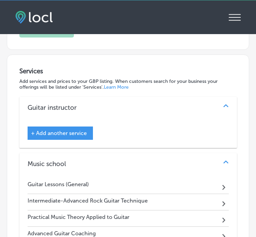
click at [76, 130] on span "+ Add another service" at bounding box center [59, 133] width 56 height 6
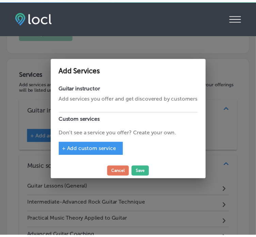
scroll to position [698, 0]
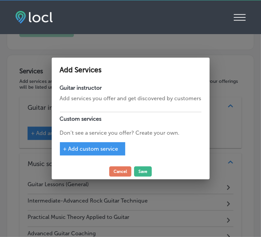
click at [100, 150] on span "+ Add custom service" at bounding box center [90, 149] width 55 height 6
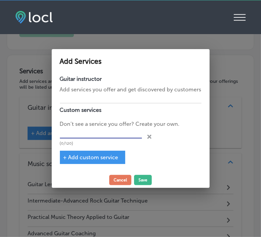
paste input "Online Guitar Lessons"
click at [80, 136] on input "Online Guitar Lessons" at bounding box center [101, 133] width 82 height 11
type input "Online Guitar Lessons"
click at [87, 153] on div "+ Add custom service" at bounding box center [92, 157] width 65 height 13
click at [89, 155] on span "+ Add custom service" at bounding box center [90, 157] width 55 height 6
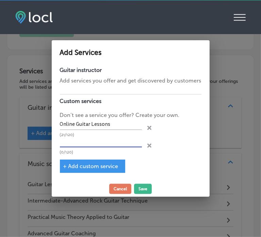
paste input "Playing Guitar with Others"
click at [88, 140] on input "text" at bounding box center [101, 142] width 82 height 11
type input "Playing Guitar with Others"
click at [93, 169] on div "+ Add custom service" at bounding box center [92, 166] width 65 height 13
click at [92, 166] on span "+ Add custom service" at bounding box center [90, 166] width 55 height 6
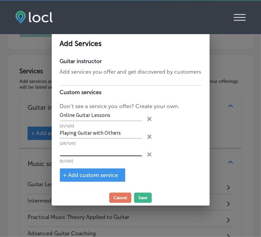
paste input "Learn Guitar Progressions"
click at [98, 153] on input "text" at bounding box center [101, 151] width 82 height 11
type input "Learn Guitar Progressions"
click at [95, 172] on span "+ Add custom service" at bounding box center [90, 175] width 55 height 6
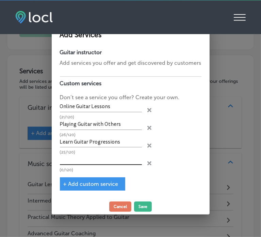
click at [93, 160] on input "text" at bounding box center [101, 159] width 82 height 11
paste input "Practical Music Theory for Guitar"
type input "Practical Music Theory for Guitar"
click at [96, 181] on span "+ Add custom service" at bounding box center [90, 184] width 55 height 6
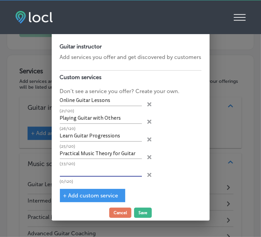
click at [95, 166] on input "text" at bounding box center [101, 171] width 82 height 11
paste input "Guitar Solos"
type input "Guitar Solos"
click at [95, 193] on span "+ Add custom service" at bounding box center [90, 195] width 55 height 6
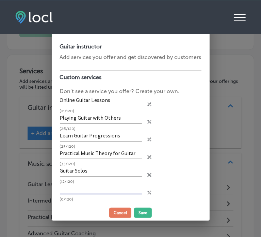
click at [101, 187] on input "text" at bounding box center [101, 189] width 82 height 11
paste input "Lead Guitar Technique"
type input "Lead Guitar Technique"
click at [142, 213] on button "Save" at bounding box center [143, 213] width 18 height 10
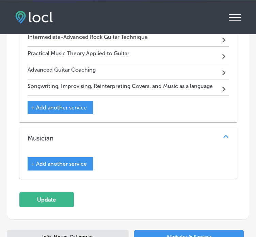
click at [77, 161] on span "+ Add another service" at bounding box center [59, 164] width 56 height 6
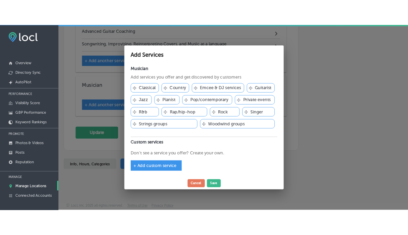
scroll to position [873, 0]
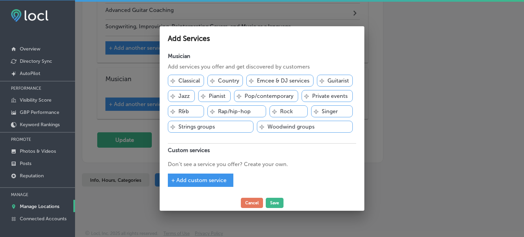
click at [339, 75] on div "Svg Vector Icons : [URL][DOMAIN_NAME] Guitarist" at bounding box center [335, 81] width 36 height 12
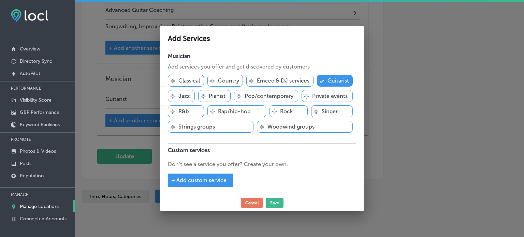
click at [211, 182] on span "+ Add custom service" at bounding box center [198, 180] width 55 height 6
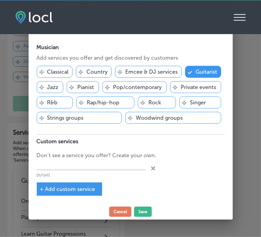
scroll to position [818, 0]
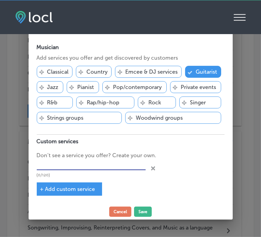
click at [91, 160] on input "text" at bounding box center [91, 165] width 109 height 11
click at [94, 167] on input "text" at bounding box center [91, 165] width 109 height 11
paste input "[PERSON_NAME] Guitar Style"
type input "[PERSON_NAME] Guitar Style"
click at [85, 184] on div "+ Add custom service" at bounding box center [69, 188] width 65 height 13
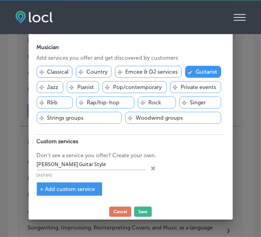
click at [84, 192] on div "+ Add custom service" at bounding box center [69, 188] width 65 height 13
click at [83, 187] on span "+ Add custom service" at bounding box center [67, 189] width 55 height 6
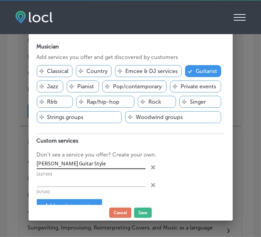
scroll to position [0, 0]
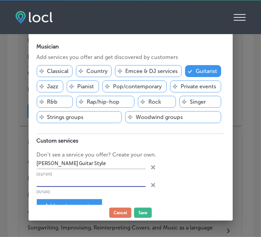
click at [79, 182] on input "text" at bounding box center [91, 181] width 109 height 11
paste input "[PERSON_NAME] Guitar Techniques"
type input "[PERSON_NAME] Guitar Techniques"
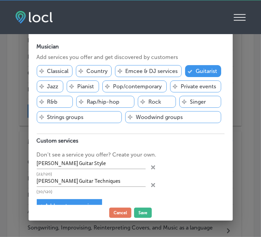
click at [80, 200] on div "+ Add custom service" at bounding box center [69, 205] width 65 height 13
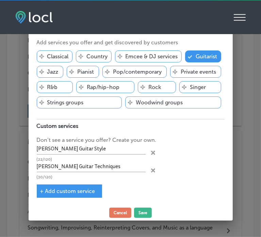
click at [62, 188] on span "+ Add custom service" at bounding box center [67, 191] width 55 height 6
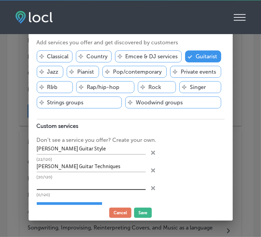
drag, startPoint x: 90, startPoint y: 190, endPoint x: 90, endPoint y: 185, distance: 5.1
click at [90, 185] on div "(0/120)" at bounding box center [91, 188] width 109 height 18
click at [90, 185] on input "text" at bounding box center [91, 184] width 109 height 11
paste input "Rhythm Guitar Technique"
type input "Rhythm Guitar Technique"
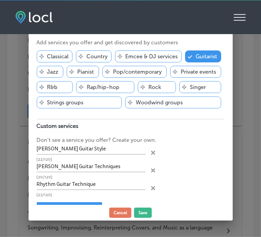
drag, startPoint x: 80, startPoint y: 200, endPoint x: 230, endPoint y: 189, distance: 150.3
click at [230, 189] on div "Musician Add services you offer and get discovered by customers Svg Vector Icon…" at bounding box center [131, 122] width 205 height 165
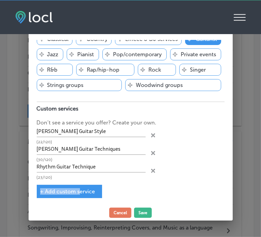
click at [70, 190] on span "+ Add custom service" at bounding box center [67, 191] width 55 height 6
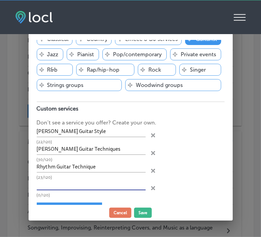
click at [85, 181] on input "text" at bounding box center [91, 185] width 109 height 11
paste input "Learn Guitar Progressions"
type input "Learn Guitar Progressions"
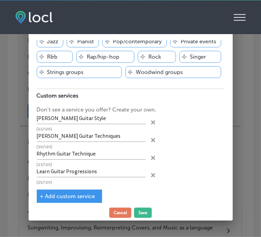
scroll to position [49, 0]
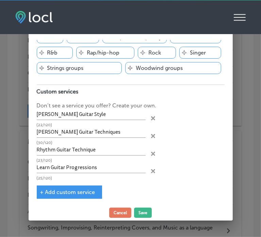
click at [81, 189] on span "+ Add custom service" at bounding box center [67, 192] width 55 height 6
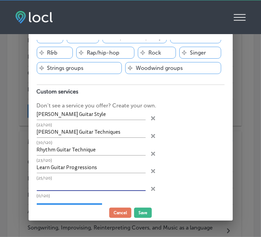
click at [125, 181] on input "text" at bounding box center [91, 185] width 109 height 11
paste input "Metal Guitar Riffs"
type input "Metal Guitar Riffs"
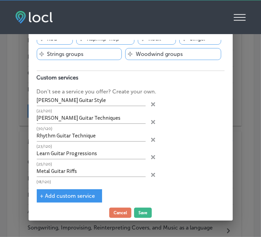
scroll to position [67, 0]
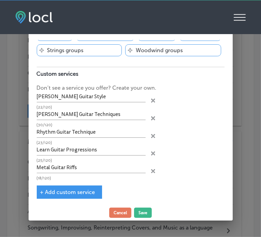
click at [69, 186] on div "+ Add custom service" at bounding box center [69, 191] width 65 height 13
click at [69, 189] on span "+ Add custom service" at bounding box center [67, 192] width 55 height 6
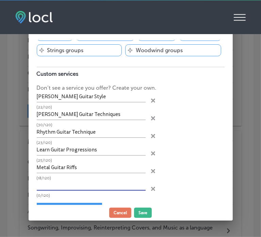
click at [85, 184] on input "text" at bounding box center [91, 185] width 109 height 11
paste input "Guitar Repertoire and Songs"
type input "Guitar Repertoire and Songs"
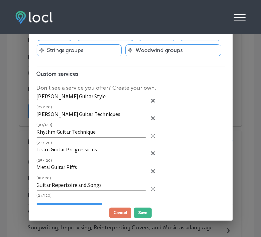
scroll to position [84, 0]
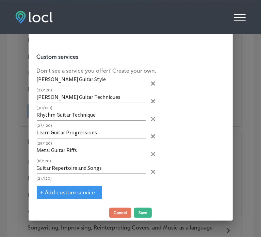
click at [84, 189] on span "+ Add custom service" at bounding box center [67, 192] width 55 height 6
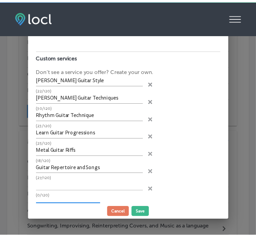
scroll to position [101, 0]
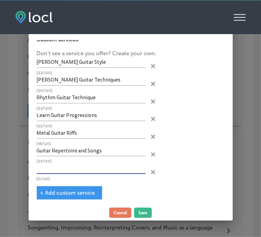
click at [93, 163] on input "text" at bounding box center [91, 168] width 109 height 11
paste input "Fretboard Visualization for Guitar"
type input "Fretboard Visualization for Guitar"
click at [79, 186] on div "+ Add custom service" at bounding box center [69, 192] width 65 height 13
click at [80, 191] on span "+ Add custom service" at bounding box center [67, 193] width 55 height 6
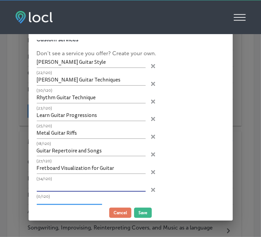
click at [64, 182] on input "text" at bounding box center [91, 186] width 109 height 11
paste input "Famous Guitar Riffs and Licks"
type input "Famous Guitar Riffs and Licks"
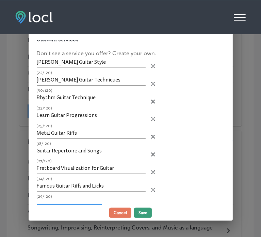
click at [140, 210] on button "Save" at bounding box center [143, 213] width 18 height 10
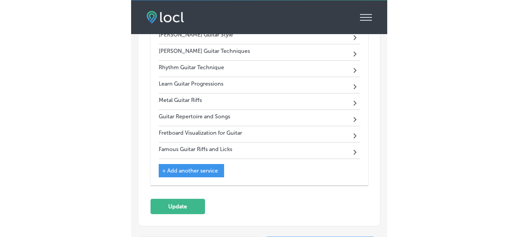
scroll to position [1138, 0]
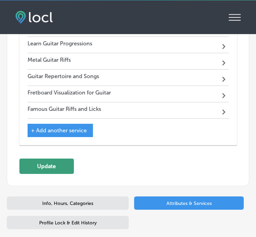
click at [51, 158] on button "Update" at bounding box center [46, 165] width 55 height 15
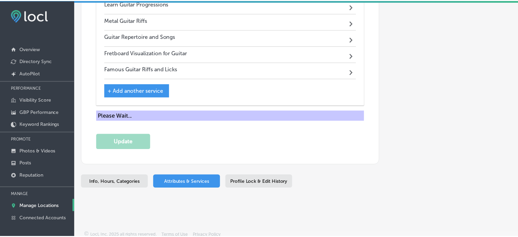
scroll to position [1020, 0]
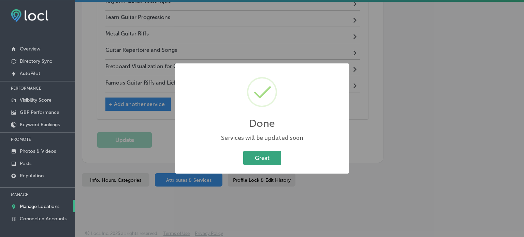
click at [259, 155] on button "Great" at bounding box center [262, 158] width 38 height 14
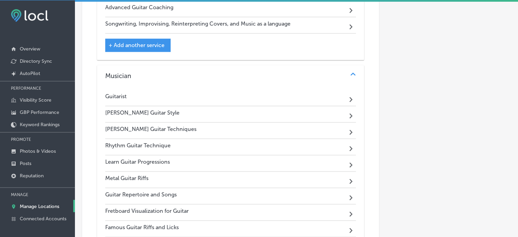
scroll to position [1018, 0]
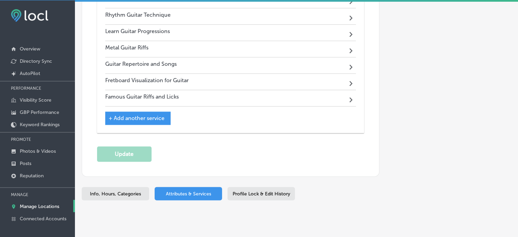
click at [45, 204] on p "Manage Locations" at bounding box center [40, 206] width 40 height 6
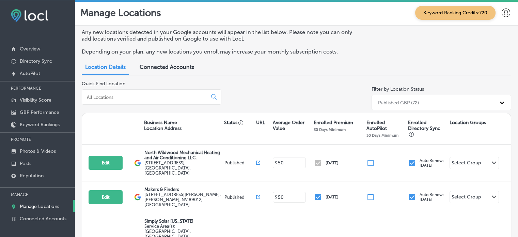
click at [109, 94] on input at bounding box center [146, 97] width 120 height 6
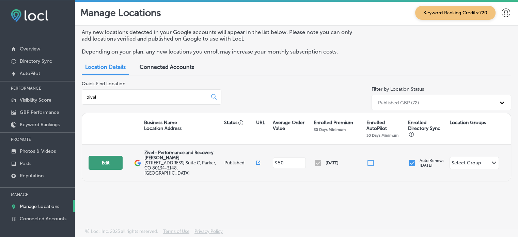
type input "zivel"
click at [106, 165] on button "Edit" at bounding box center [106, 163] width 34 height 14
select select "US"
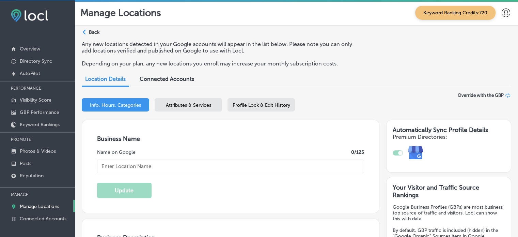
checkbox input "true"
type input "Zivel - Performance and Recovery [PERSON_NAME]"
type input "[STREET_ADDRESS] Suite C"
type input "[PERSON_NAME]"
type input "80134-3148"
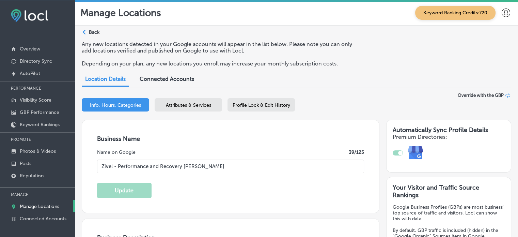
type input "US"
type input "[URL][DOMAIN_NAME][US_STATE][PERSON_NAME]"
type textarea "[PERSON_NAME] is a premier medical spa offering advanced recovery and wellness …"
type input "[PHONE_NUMBER]"
click at [258, 107] on span "Profile Lock & Edit History" at bounding box center [262, 105] width 58 height 6
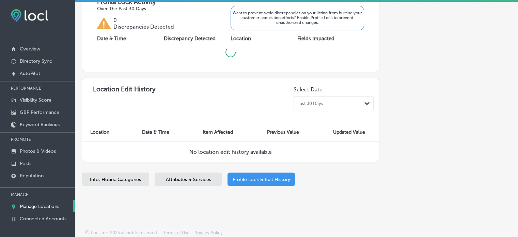
checkbox input "true"
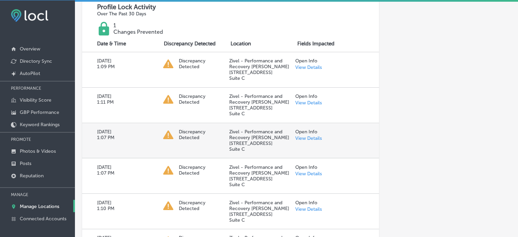
scroll to position [245, 0]
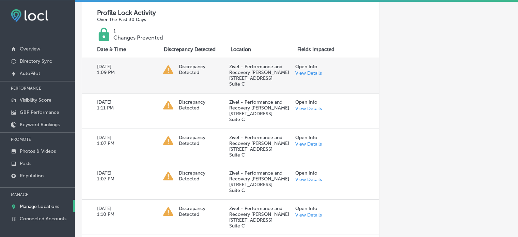
click at [309, 71] on link "View Details" at bounding box center [308, 73] width 27 height 6
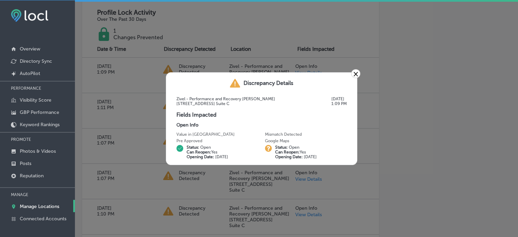
click at [354, 72] on link "×" at bounding box center [355, 73] width 9 height 9
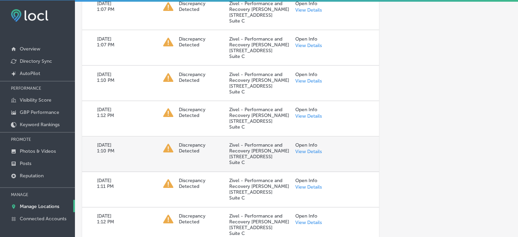
scroll to position [380, 0]
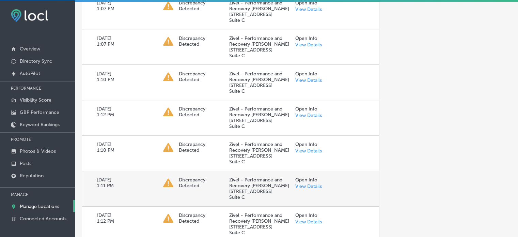
click at [302, 183] on link "View Details" at bounding box center [308, 186] width 27 height 6
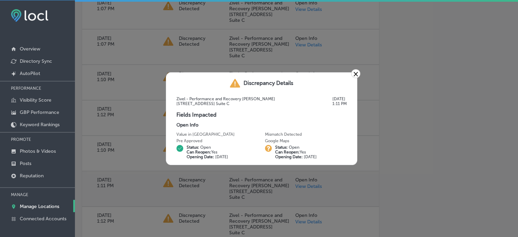
scroll to position [381, 0]
click at [261, 81] on h3 "Discrepancy Details" at bounding box center [269, 83] width 50 height 6
copy h3 "Discrepancy"
click at [354, 73] on link "×" at bounding box center [355, 73] width 9 height 9
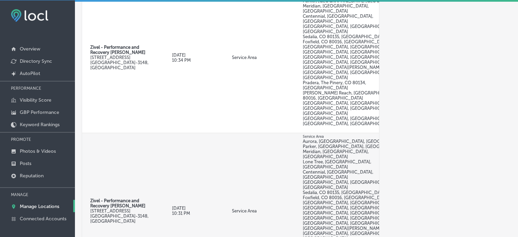
scroll to position [927, 0]
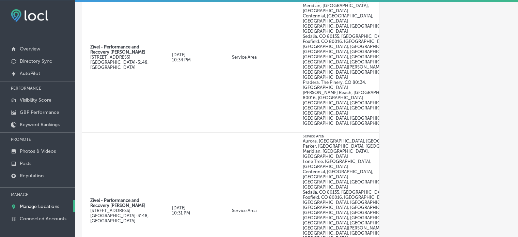
click at [392, 102] on div "Automatically Sync Profile Details Premium Directories:" at bounding box center [446, 14] width 132 height 1644
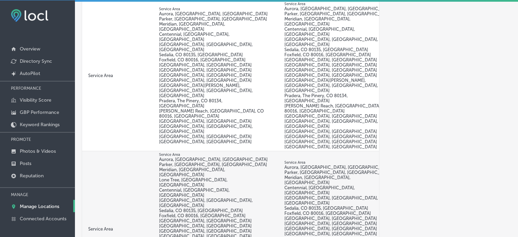
scroll to position [0, 0]
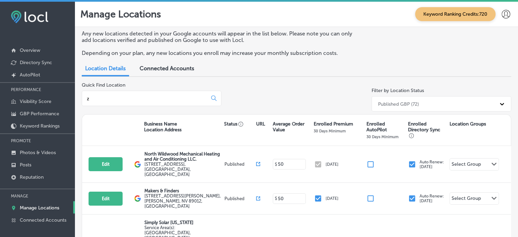
click at [125, 96] on input "z" at bounding box center [146, 98] width 120 height 6
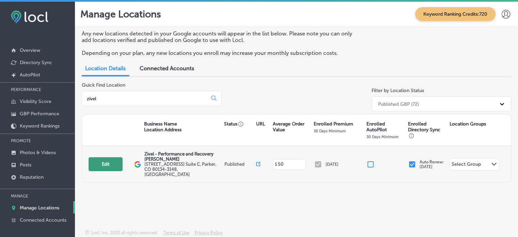
type input "zivel"
click at [106, 161] on button "Edit" at bounding box center [106, 164] width 34 height 14
select select "US"
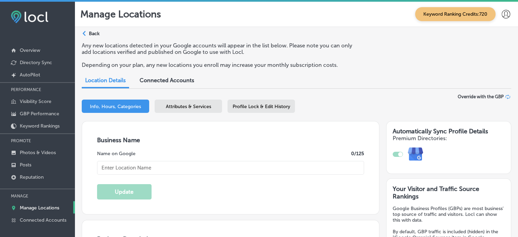
type input "Zivel - Performance and Recovery [PERSON_NAME]"
checkbox input "true"
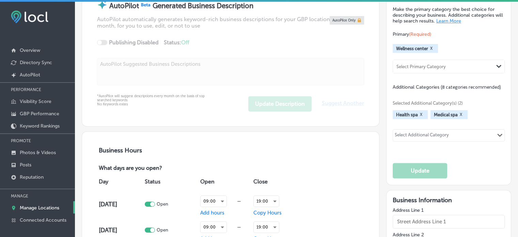
type input "[STREET_ADDRESS] Suite C"
type input "[PERSON_NAME]"
type input "80134-3148"
type input "US"
type input "[URL][DOMAIN_NAME][US_STATE][PERSON_NAME]"
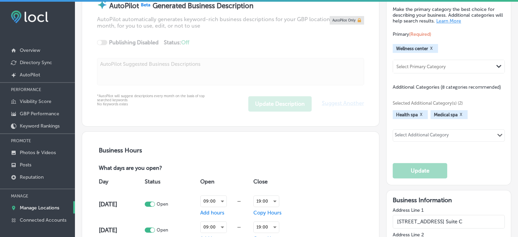
type textarea "[PERSON_NAME] is a premier medical spa offering advanced recovery and wellness …"
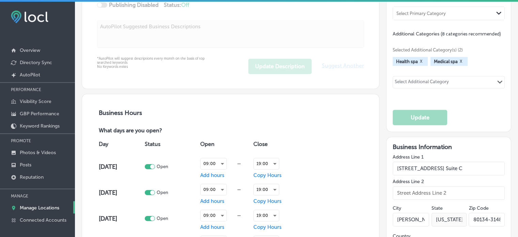
type input "[PHONE_NUMBER]"
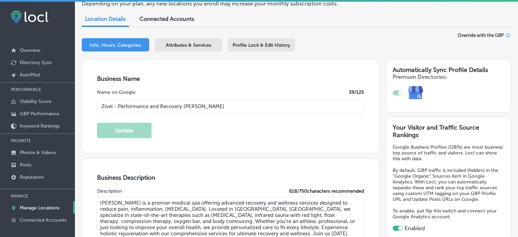
scroll to position [61, 0]
click at [251, 49] on div "Profile Lock & Edit History" at bounding box center [261, 45] width 67 height 13
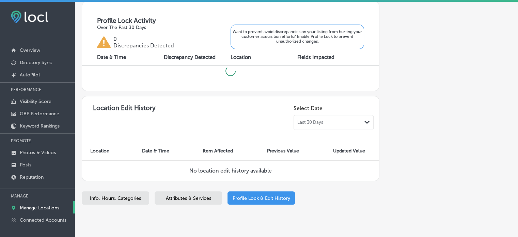
checkbox input "true"
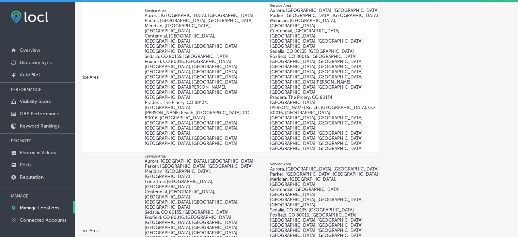
scroll to position [0, 170]
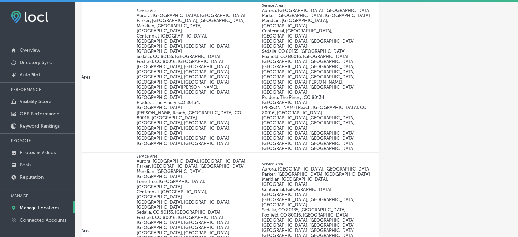
click at [437, 21] on div "Automatically Sync Profile Details Premium Directories:" at bounding box center [446, 34] width 132 height 1644
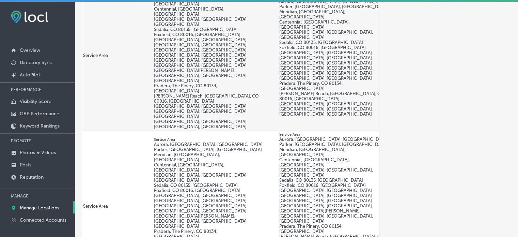
scroll to position [779, 0]
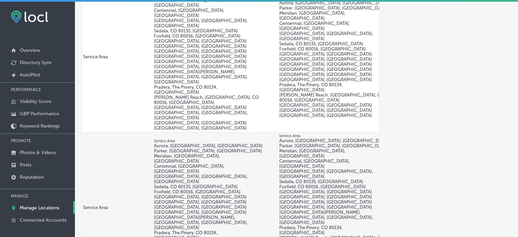
drag, startPoint x: 323, startPoint y: 148, endPoint x: 210, endPoint y: 154, distance: 113.0
click at [210, 210] on p "[GEOGRAPHIC_DATA], [GEOGRAPHIC_DATA]" at bounding box center [208, 212] width 109 height 5
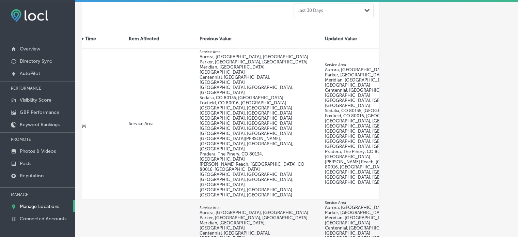
scroll to position [917, 0]
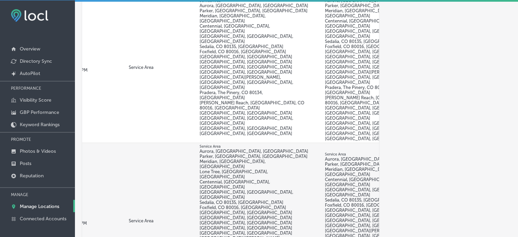
click at [279, 230] on p "[GEOGRAPHIC_DATA], [GEOGRAPHIC_DATA]" at bounding box center [254, 232] width 109 height 5
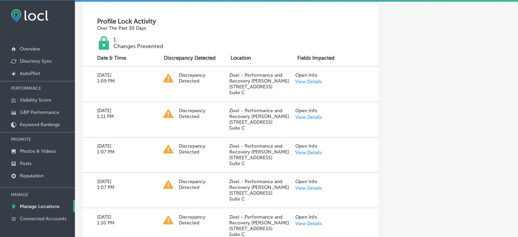
scroll to position [0, 0]
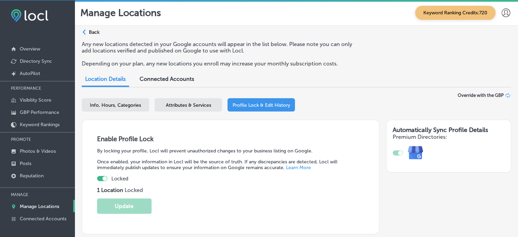
click at [174, 105] on span "Attributes & Services" at bounding box center [188, 105] width 45 height 6
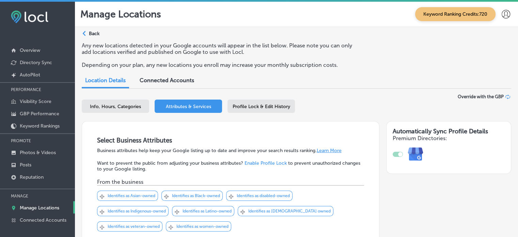
click at [132, 106] on span "Info, Hours, Categories" at bounding box center [115, 107] width 51 height 6
select select "US"
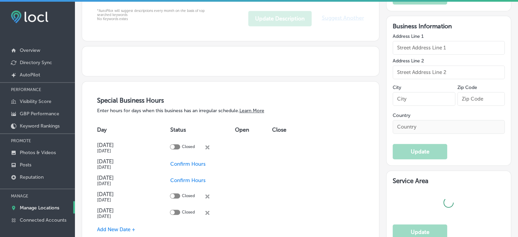
checkbox input "true"
type input "[URL][DOMAIN_NAME][US_STATE][PERSON_NAME]"
type input "[PHONE_NUMBER]"
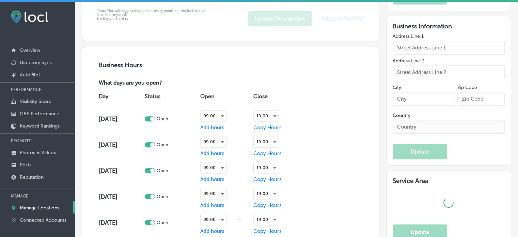
type textarea "[PERSON_NAME] is a premier medical spa offering advanced recovery and wellness …"
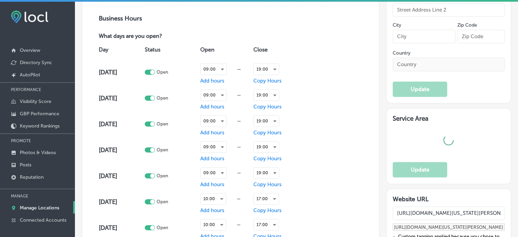
type input "[STREET_ADDRESS] Suite C"
type input "[PERSON_NAME]"
type input "80134-3148"
type input "US"
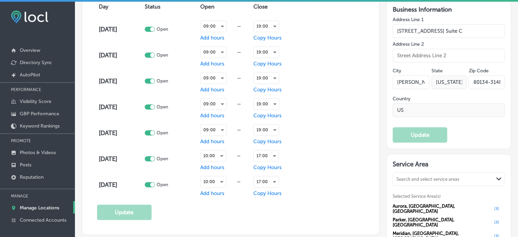
type input "Zivel - Performance and Recovery [PERSON_NAME]"
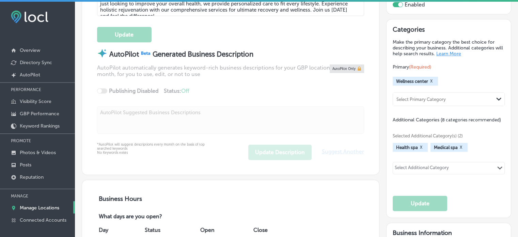
scroll to position [285, 0]
click at [395, 165] on div "Select Additional Category" at bounding box center [422, 169] width 54 height 8
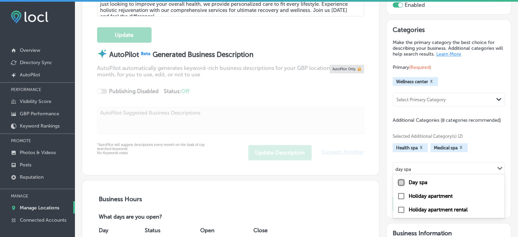
click at [399, 184] on input "checkbox" at bounding box center [401, 182] width 8 height 8
type input "day spa"
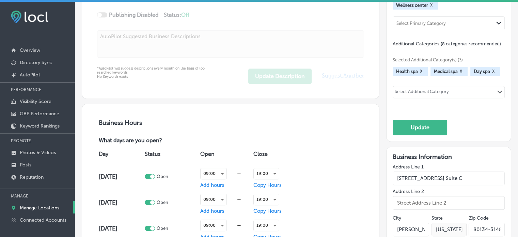
scroll to position [400, 0]
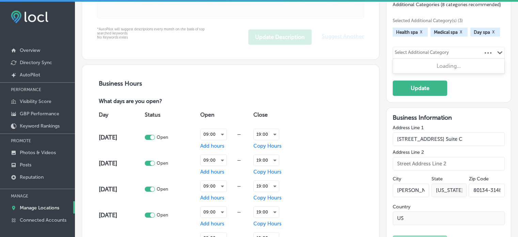
click at [408, 54] on div "Select Additional Category" at bounding box center [422, 54] width 54 height 8
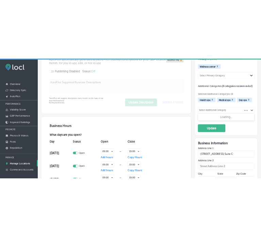
scroll to position [344, 0]
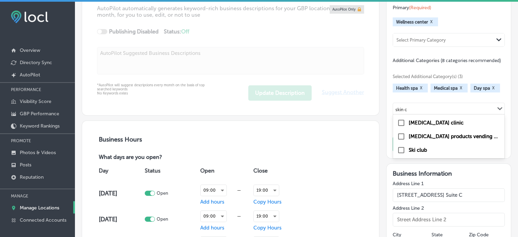
click at [419, 121] on label "[MEDICAL_DATA] clinic" at bounding box center [436, 123] width 55 height 6
type input "skin c"
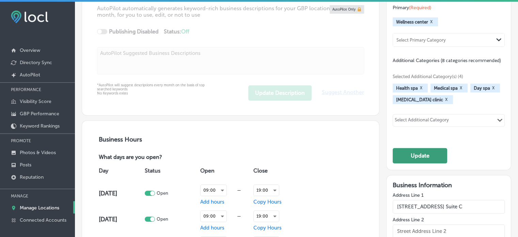
click at [416, 154] on button "Update" at bounding box center [420, 155] width 55 height 15
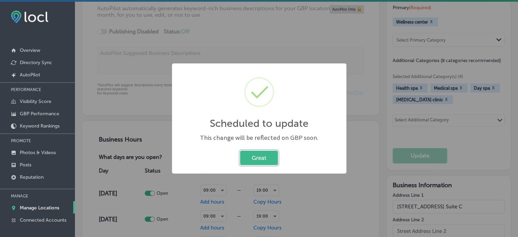
select select "US"
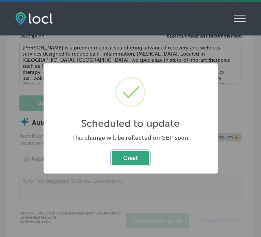
checkbox input "true"
type input "[STREET_ADDRESS] Suite C"
type input "[PERSON_NAME]"
type input "80134-3148"
type input "US"
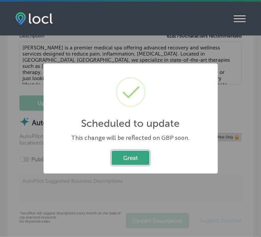
type input "[URL][DOMAIN_NAME][US_STATE][PERSON_NAME]"
click at [135, 160] on button "Great" at bounding box center [131, 158] width 38 height 14
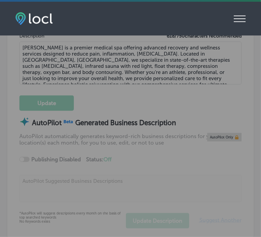
type input "[PHONE_NUMBER]"
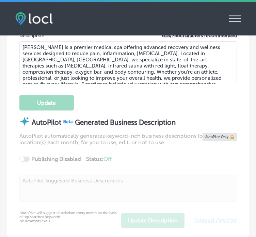
scroll to position [0, 0]
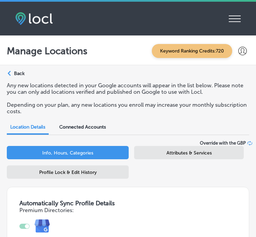
click at [173, 154] on span "Attributes & Services" at bounding box center [189, 153] width 45 height 6
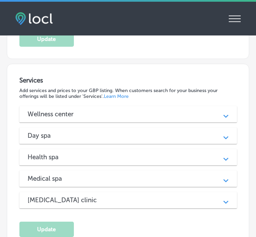
scroll to position [763, 0]
click at [113, 106] on div "Wellness center Path Created with Sketch." at bounding box center [128, 114] width 218 height 16
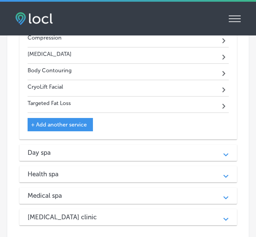
scroll to position [912, 0]
click at [93, 148] on div "Day spa" at bounding box center [128, 152] width 201 height 8
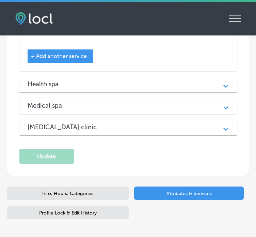
scroll to position [1046, 0]
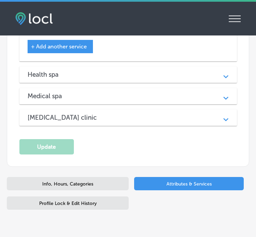
click at [84, 71] on div "Health spa" at bounding box center [128, 75] width 201 height 8
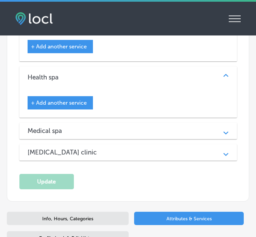
click at [86, 127] on div "Medical spa" at bounding box center [128, 131] width 201 height 8
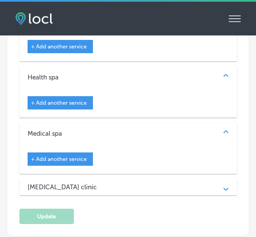
click at [92, 183] on div "[MEDICAL_DATA] clinic" at bounding box center [128, 187] width 201 height 8
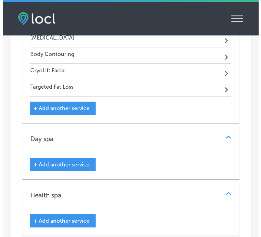
scroll to position [914, 0]
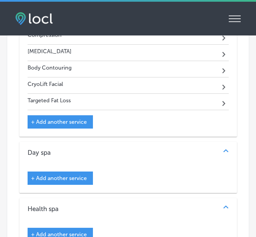
click at [72, 175] on span "+ Add another service" at bounding box center [59, 178] width 56 height 6
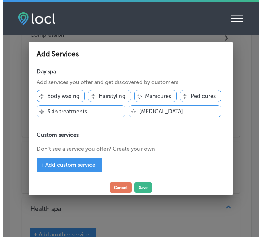
scroll to position [917, 0]
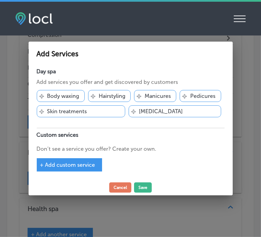
click at [100, 114] on div "Svg Vector Icons : [URL][DOMAIN_NAME] Skin treatments" at bounding box center [81, 111] width 89 height 12
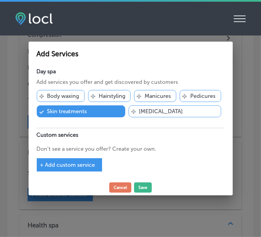
click at [85, 163] on span "+ Add custom service" at bounding box center [67, 165] width 55 height 6
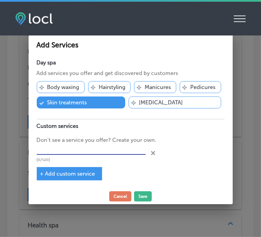
click at [93, 151] on input "text" at bounding box center [91, 149] width 109 height 11
paste input "Reduced [MEDICAL_DATA]"
type input "Reduced [MEDICAL_DATA]"
click at [84, 170] on span "+ Add custom service" at bounding box center [67, 173] width 55 height 6
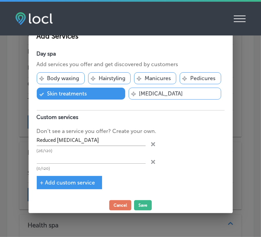
click at [151, 144] on icon "close Created with Sketch." at bounding box center [153, 144] width 4 height 4
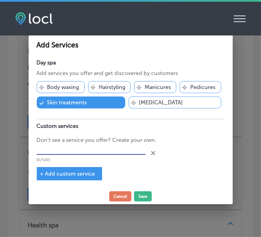
paste input "Infrared Sauna with Red Light"
click at [127, 147] on input "text" at bounding box center [91, 149] width 109 height 11
type input "Infrared Sauna with Red Light"
click at [87, 173] on span "+ Add custom service" at bounding box center [67, 173] width 55 height 6
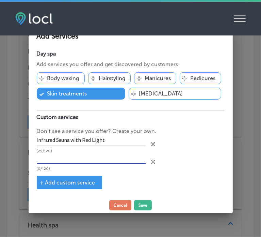
click at [90, 162] on input "text" at bounding box center [91, 158] width 109 height 11
paste input "[MEDICAL_DATA]"
type input "[MEDICAL_DATA]"
click at [86, 180] on span "+ Add custom service" at bounding box center [67, 182] width 55 height 6
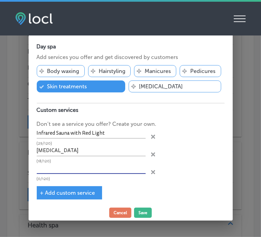
click at [87, 166] on input "text" at bounding box center [91, 168] width 109 height 11
paste input "Cryo Skin"
type input "Cryo Skin"
click at [78, 190] on span "+ Add custom service" at bounding box center [67, 193] width 55 height 6
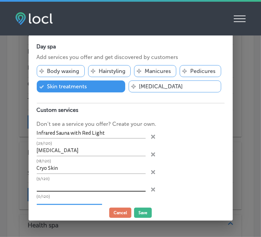
drag, startPoint x: 82, startPoint y: 178, endPoint x: 84, endPoint y: 186, distance: 8.0
click at [84, 186] on div "Infrared Sauna with Red Light (29/120) close Created with Sketch. [MEDICAL_DATA…" at bounding box center [131, 163] width 188 height 71
click at [84, 186] on input "text" at bounding box center [91, 186] width 109 height 11
paste input "Cryo Slimming"
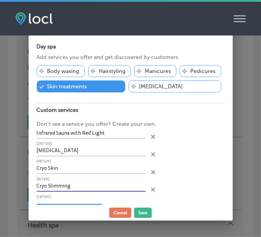
type input "Cryo Slimming"
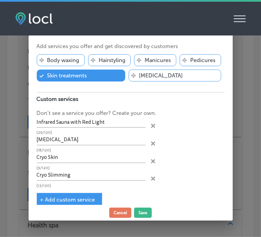
scroll to position [19, 0]
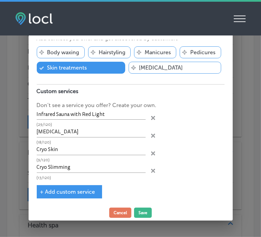
click at [53, 191] on span "+ Add custom service" at bounding box center [67, 191] width 55 height 6
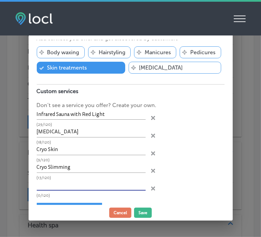
click at [100, 183] on input "text" at bounding box center [91, 185] width 109 height 11
paste input "Cryo Chamber"
type input "Cryo Chamber"
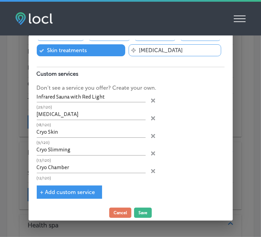
click at [63, 189] on span "+ Add custom service" at bounding box center [67, 192] width 55 height 6
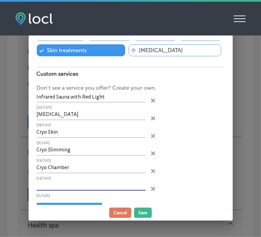
click at [110, 182] on input "text" at bounding box center [91, 185] width 109 height 11
paste input "Body Contouring"
type input "Body Contouring"
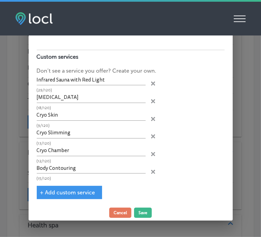
click at [80, 189] on span "+ Add custom service" at bounding box center [67, 192] width 55 height 6
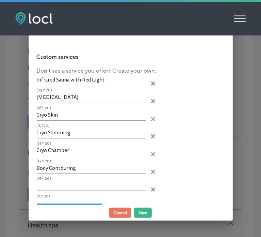
click at [79, 183] on input "text" at bounding box center [91, 186] width 109 height 11
paste input "Neveskin Treatment Pro Health Serum"
type input "Neveskin Treatment Pro Health Serum"
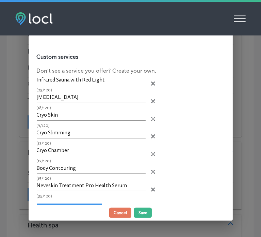
scroll to position [71, 0]
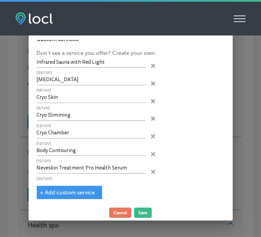
click at [75, 189] on span "+ Add custom service" at bounding box center [67, 192] width 55 height 6
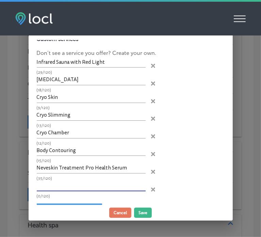
click at [104, 185] on input "text" at bounding box center [91, 186] width 109 height 11
paste input "Toning Recovery"
type input "Toning Recovery"
click at [86, 203] on div "+ Add custom service" at bounding box center [69, 209] width 65 height 13
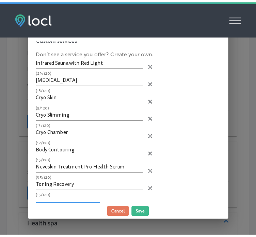
scroll to position [88, 0]
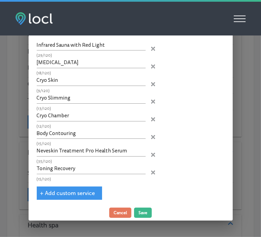
click at [71, 190] on span "+ Add custom service" at bounding box center [67, 193] width 55 height 6
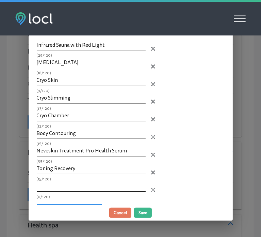
click at [110, 183] on input "text" at bounding box center [91, 186] width 109 height 11
paste input "Cryo Body Slimming"
type input "Cryo Body Slimming"
click at [145, 211] on button "Save" at bounding box center [143, 213] width 18 height 10
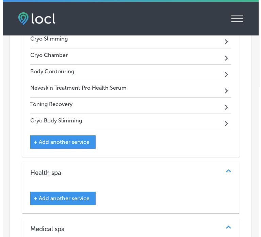
scroll to position [1151, 0]
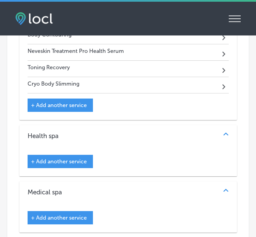
click at [80, 158] on span "+ Add another service" at bounding box center [59, 161] width 56 height 6
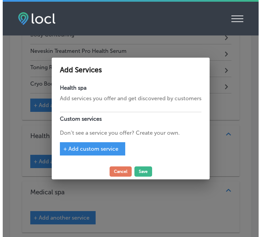
scroll to position [1154, 0]
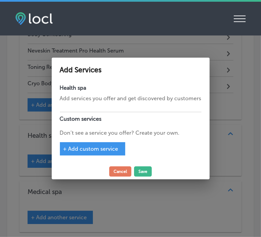
click at [97, 150] on span "+ Add custom service" at bounding box center [90, 149] width 55 height 6
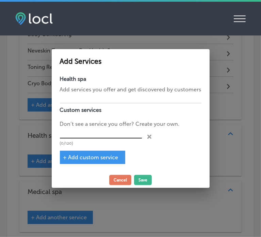
paste input "Red [MEDICAL_DATA]"
click at [94, 135] on input "Red [MEDICAL_DATA]" at bounding box center [101, 133] width 82 height 11
type input "Red [MEDICAL_DATA]"
click at [92, 152] on div "+ Add custom service" at bounding box center [92, 157] width 65 height 13
click at [97, 161] on div "+ Add custom service" at bounding box center [92, 157] width 65 height 13
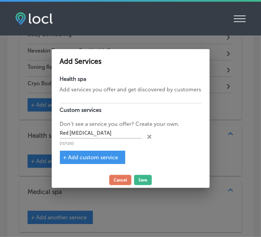
click at [97, 157] on span "+ Add custom service" at bounding box center [90, 157] width 55 height 6
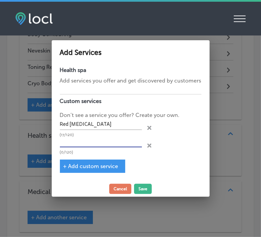
click at [103, 139] on input "text" at bounding box center [101, 142] width 82 height 11
paste input "Red Light Bar"
type input "Red Light Bar"
click at [96, 162] on div "+ Add custom service" at bounding box center [92, 166] width 65 height 13
click at [101, 167] on span "+ Add custom service" at bounding box center [90, 166] width 55 height 6
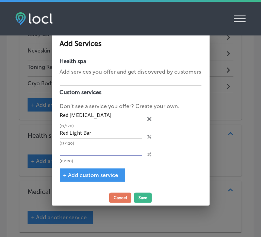
click at [113, 156] on input "text" at bounding box center [101, 151] width 82 height 11
paste input "Dry Float Therapy"
type input "Dry Float Therapy"
click at [104, 174] on span "+ Add custom service" at bounding box center [90, 175] width 55 height 6
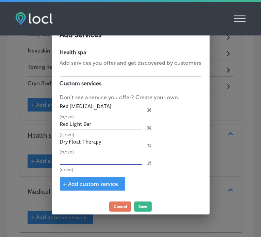
paste input "Cryo Facial"
click at [104, 162] on input "text" at bounding box center [101, 159] width 82 height 11
type input "Cryo Facial"
click at [104, 181] on span "+ Add custom service" at bounding box center [90, 184] width 55 height 6
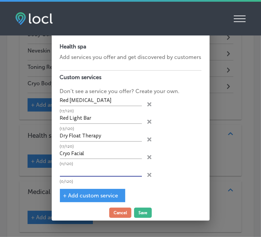
paste input "Cryo Lift Facial"
click at [99, 169] on input "text" at bounding box center [101, 171] width 82 height 11
type input "Cryo Lift Facial"
click at [95, 190] on div "+ Add custom service" at bounding box center [92, 195] width 65 height 13
click at [95, 194] on span "+ Add custom service" at bounding box center [90, 195] width 55 height 6
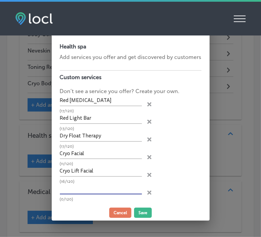
click at [100, 187] on input "text" at bounding box center [101, 189] width 82 height 11
paste input "Cryo Soothe"
type input "Cryo Soothe"
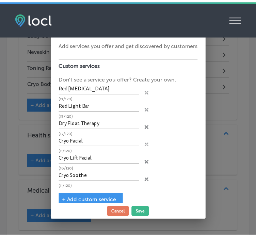
scroll to position [21, 0]
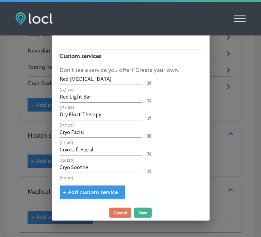
click at [65, 190] on span "+ Add custom service" at bounding box center [90, 192] width 55 height 6
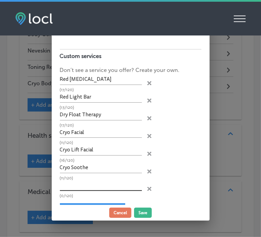
paste input "Oxygen Bar"
click at [110, 186] on input "Oxygen Bar" at bounding box center [101, 185] width 82 height 11
type input "Oxygen Bar"
click at [142, 211] on button "Save" at bounding box center [143, 213] width 18 height 10
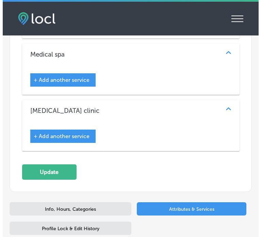
scroll to position [1404, 0]
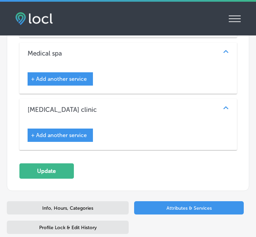
click at [72, 76] on span "+ Add another service" at bounding box center [59, 79] width 56 height 6
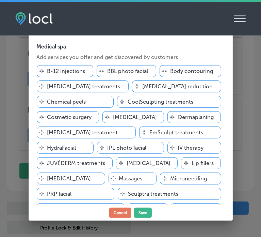
scroll to position [56, 0]
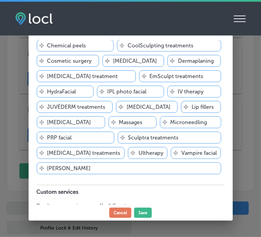
click at [77, 218] on span "+ Add custom service" at bounding box center [67, 221] width 55 height 6
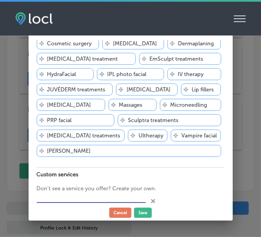
click at [105, 193] on input "text" at bounding box center [91, 198] width 109 height 11
paste input "Compression"
type input "Compression"
click at [84, 218] on span "+ Add custom service" at bounding box center [67, 221] width 55 height 6
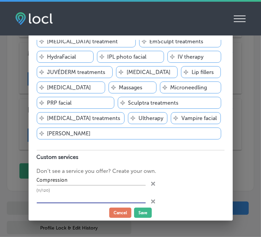
click at [92, 193] on input "text" at bounding box center [91, 198] width 109 height 11
paste input "Cryo Therapy"
type input "Cryo Therapy"
click at [79, 219] on span "+ Add custom service" at bounding box center [67, 222] width 55 height 6
click at [85, 210] on input "text" at bounding box center [91, 215] width 109 height 11
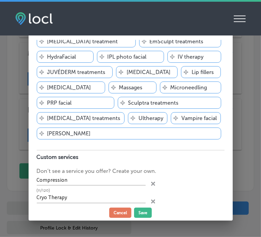
paste input "Cryo Toning"
type input "Cryo Toning"
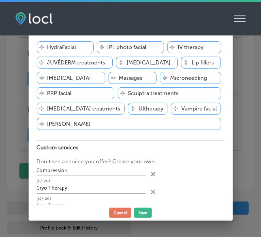
scroll to position [108, 0]
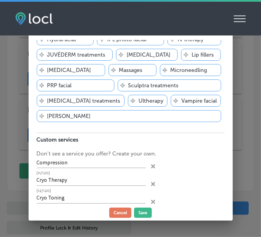
click at [84, 219] on span "+ Add custom service" at bounding box center [67, 222] width 55 height 6
paste input "Collagen Boost"
click at [96, 211] on input "text" at bounding box center [91, 216] width 109 height 11
type input "Collagen Boost"
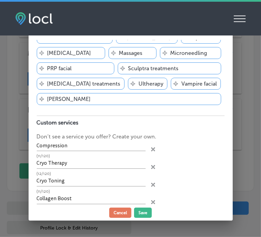
scroll to position [125, 0]
click at [85, 220] on span "+ Add custom service" at bounding box center [67, 223] width 55 height 6
paste input "Regeneration"
click at [101, 211] on input "text" at bounding box center [91, 216] width 109 height 11
type input "Regeneration"
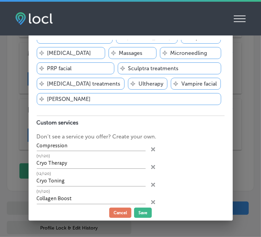
click at [84, 234] on div "+ Add custom service" at bounding box center [69, 240] width 65 height 13
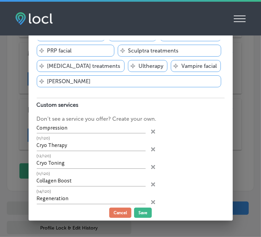
click at [67, 220] on span "+ Add custom service" at bounding box center [67, 223] width 55 height 6
click at [109, 211] on input "text" at bounding box center [91, 216] width 109 height 11
paste input "Ultra Lift"
type input "Ultra Lift"
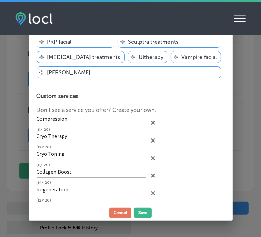
scroll to position [160, 0]
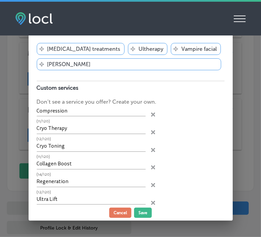
click at [101, 217] on div "+ Add custom service" at bounding box center [69, 223] width 65 height 13
click at [71, 220] on span "+ Add custom service" at bounding box center [67, 223] width 55 height 6
click at [72, 212] on input "text" at bounding box center [91, 217] width 109 height 11
paste input "[MEDICAL_DATA] Damage / Repair"
type input "[MEDICAL_DATA] Damage / Repair"
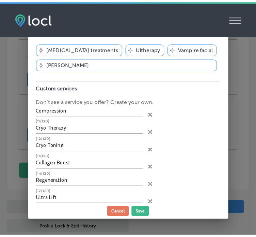
scroll to position [178, 0]
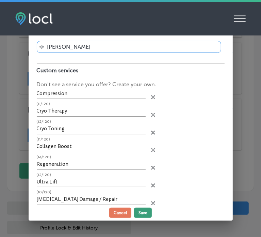
click at [146, 214] on button "Save" at bounding box center [143, 213] width 18 height 10
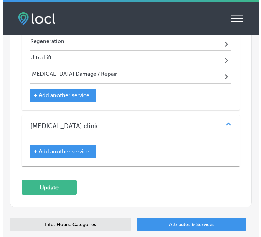
scroll to position [1502, 0]
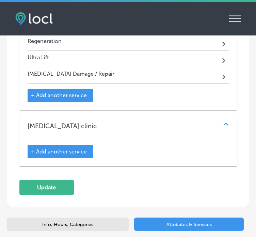
click at [66, 148] on span "+ Add another service" at bounding box center [59, 151] width 56 height 6
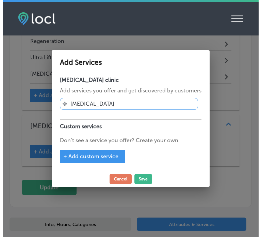
scroll to position [1505, 0]
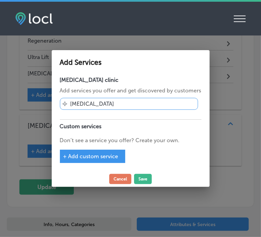
click at [104, 154] on span "+ Add custom service" at bounding box center [90, 156] width 55 height 6
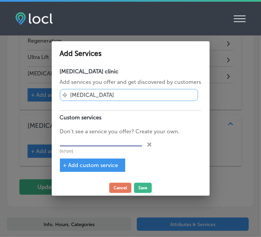
click at [100, 136] on input "text" at bounding box center [101, 141] width 82 height 11
paste input "Firming"
type input "Firming"
click at [96, 166] on span "+ Add custom service" at bounding box center [90, 165] width 55 height 6
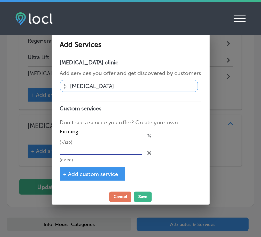
click at [112, 150] on input "text" at bounding box center [101, 150] width 82 height 11
paste input "Detoxification"
type input "Detoxification"
click at [101, 173] on span "+ Add custom service" at bounding box center [90, 174] width 55 height 6
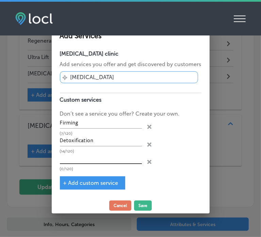
click at [105, 158] on input "text" at bounding box center [101, 158] width 82 height 11
paste input "Float Therapy"
type input "Float Therapy"
click at [97, 184] on span "+ Add custom service" at bounding box center [90, 183] width 55 height 6
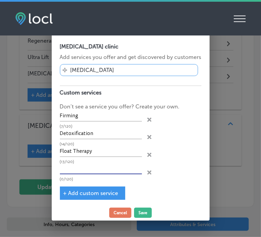
click at [112, 167] on input "text" at bounding box center [101, 169] width 82 height 11
paste input "[MEDICAL_DATA]"
type input "[MEDICAL_DATA]"
click at [100, 188] on div "+ Add custom service" at bounding box center [92, 192] width 65 height 13
click at [82, 187] on div "+ Add custom service" at bounding box center [92, 192] width 65 height 13
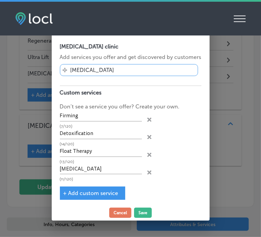
click at [92, 192] on span "+ Add custom service" at bounding box center [90, 193] width 55 height 6
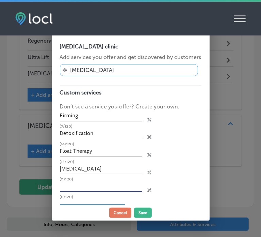
click at [95, 185] on input "text" at bounding box center [101, 186] width 82 height 11
paste input "Slimming or Shaping"
type input "Slimming or Shaping"
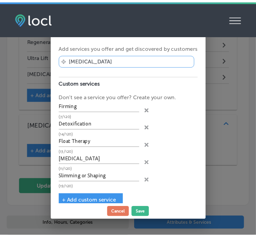
scroll to position [19, 0]
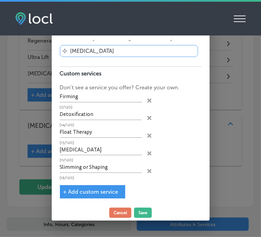
click at [102, 188] on span "+ Add custom service" at bounding box center [90, 191] width 55 height 6
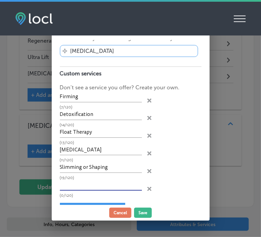
click at [92, 181] on input "text" at bounding box center [101, 185] width 82 height 11
paste input "Improved Recovery"
type input "Improved Recovery"
click at [144, 210] on button "Save" at bounding box center [143, 213] width 18 height 10
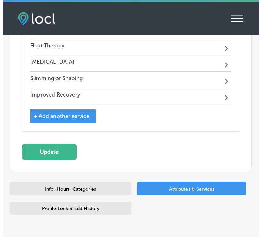
scroll to position [1637, 0]
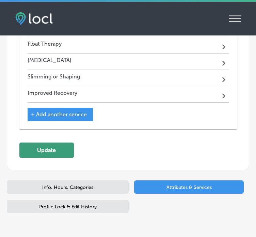
click at [58, 142] on button "Update" at bounding box center [46, 149] width 55 height 15
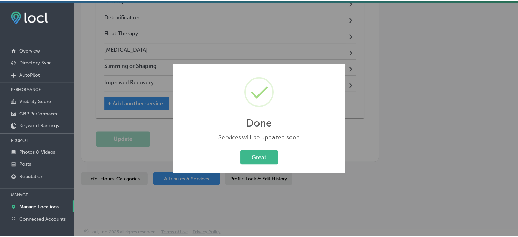
scroll to position [1487, 0]
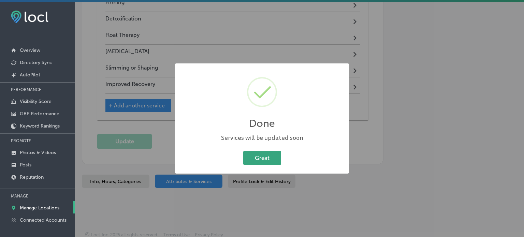
click at [274, 157] on button "Great" at bounding box center [262, 158] width 38 height 14
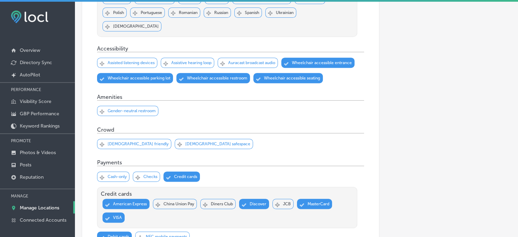
scroll to position [292, 0]
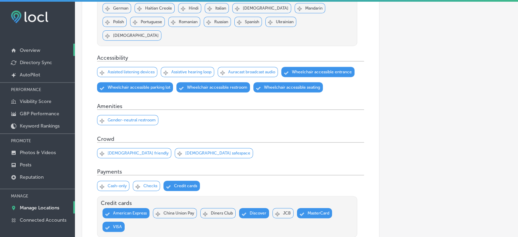
click at [27, 47] on link "Overview" at bounding box center [37, 50] width 75 height 12
